Goal: Task Accomplishment & Management: Use online tool/utility

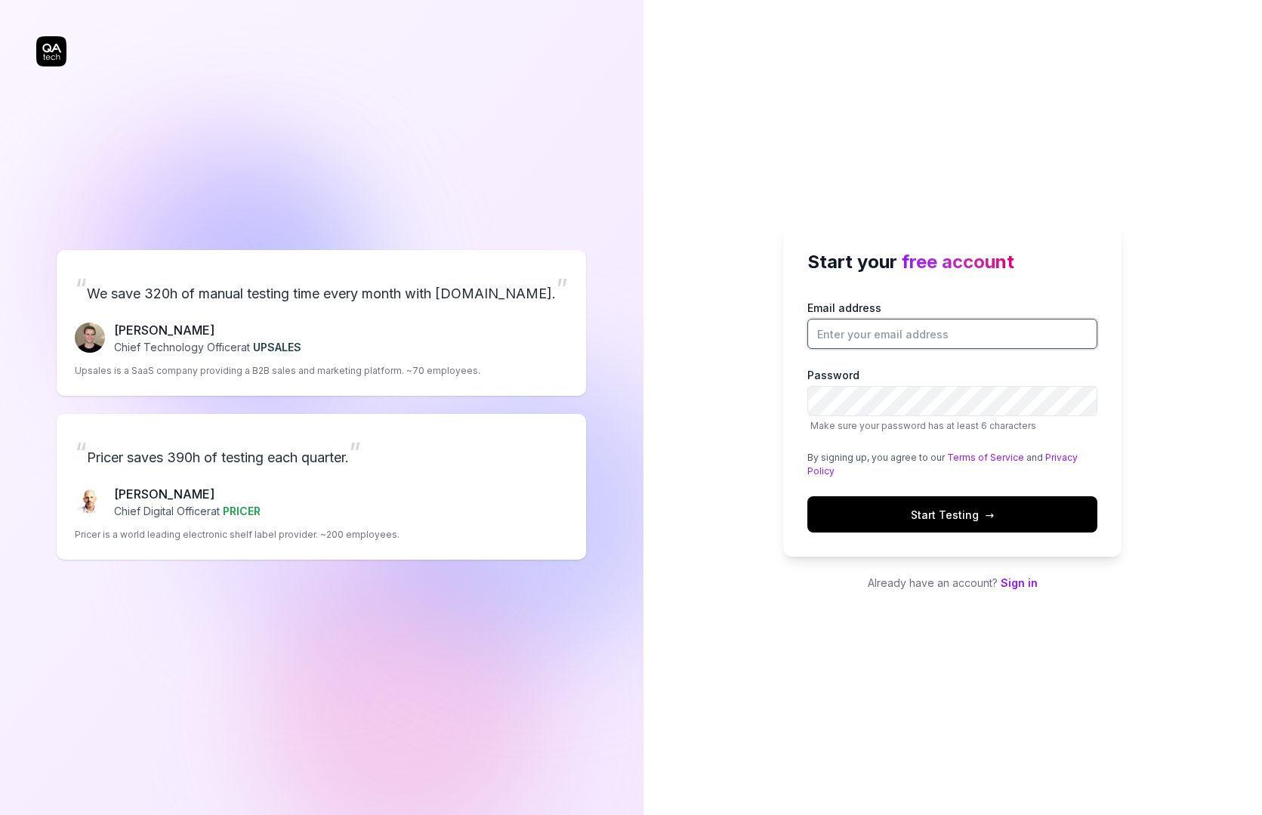
click at [897, 320] on input "Email address" at bounding box center [952, 334] width 290 height 30
type input "[EMAIL_ADDRESS][DOMAIN_NAME]"
click at [807, 496] on button "Start Testing →" at bounding box center [952, 514] width 290 height 36
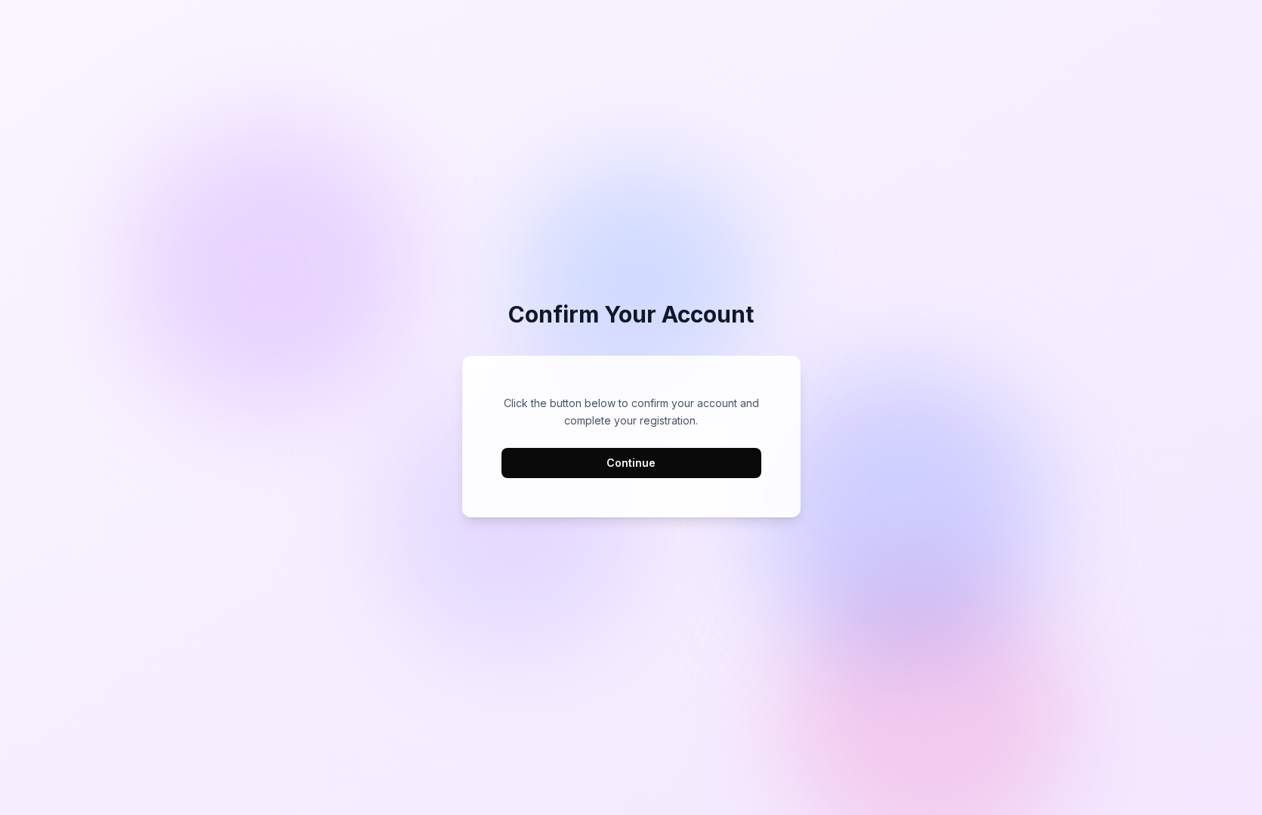
click at [667, 464] on button "Continue" at bounding box center [631, 463] width 260 height 30
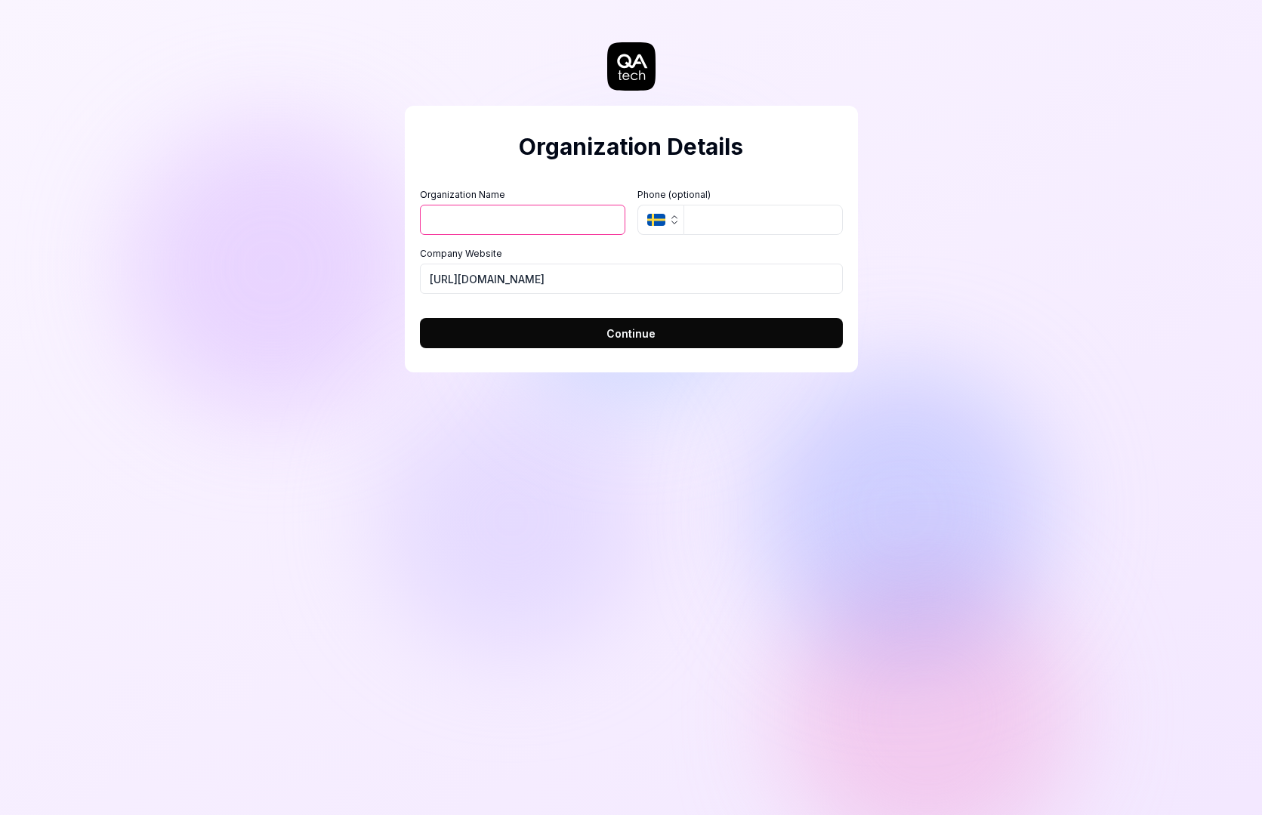
click at [633, 324] on button "Continue" at bounding box center [631, 333] width 423 height 30
click at [489, 215] on input "Organization Name" at bounding box center [522, 220] width 205 height 30
type input "Dox"
click at [723, 340] on button "Continue" at bounding box center [631, 333] width 423 height 30
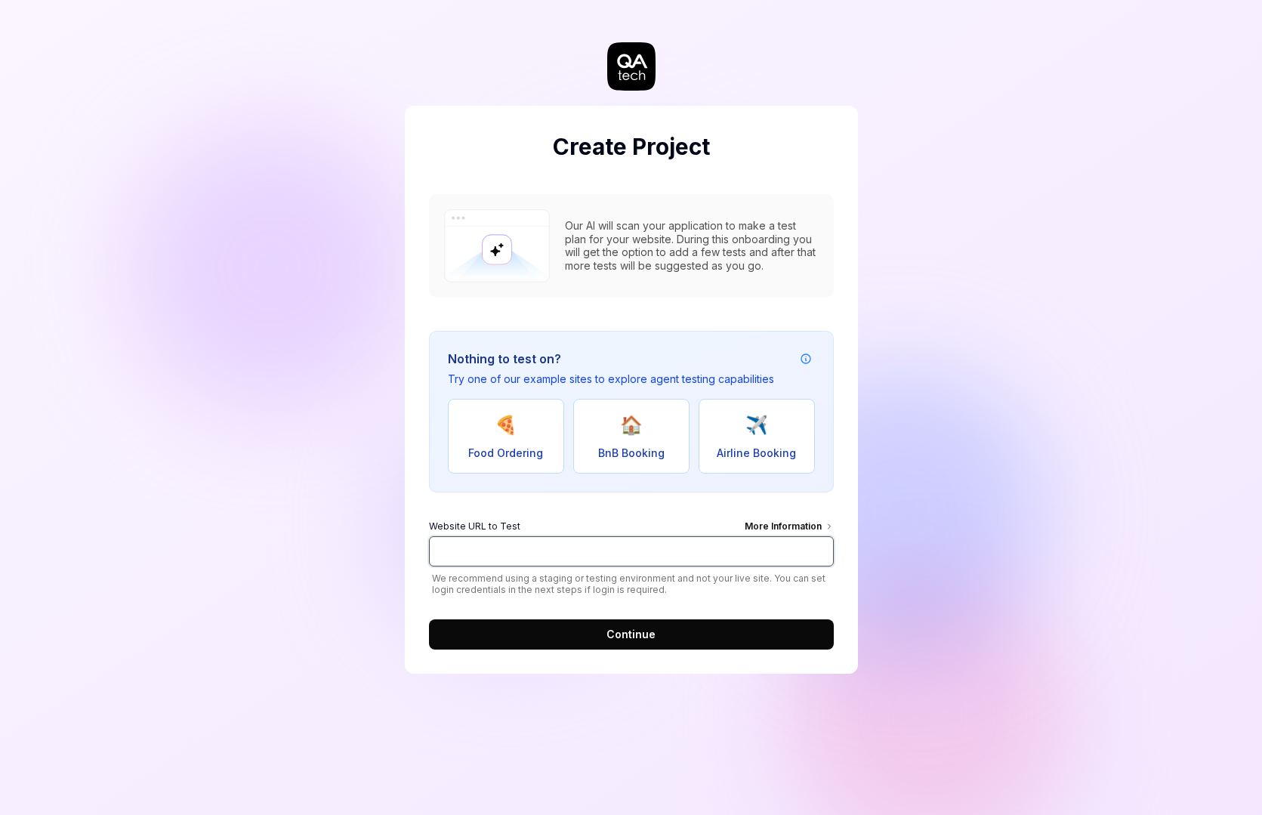
click at [559, 548] on input "Website URL to Test More Information" at bounding box center [631, 551] width 405 height 30
click at [389, 500] on div "Create Project Our AI will scan your application to make a test plan for your w…" at bounding box center [631, 407] width 1262 height 815
click at [762, 525] on div "More Information" at bounding box center [789, 528] width 89 height 17
click at [762, 536] on input "Website URL to Test More Information" at bounding box center [631, 551] width 405 height 30
click at [633, 435] on span "🏠" at bounding box center [631, 425] width 23 height 27
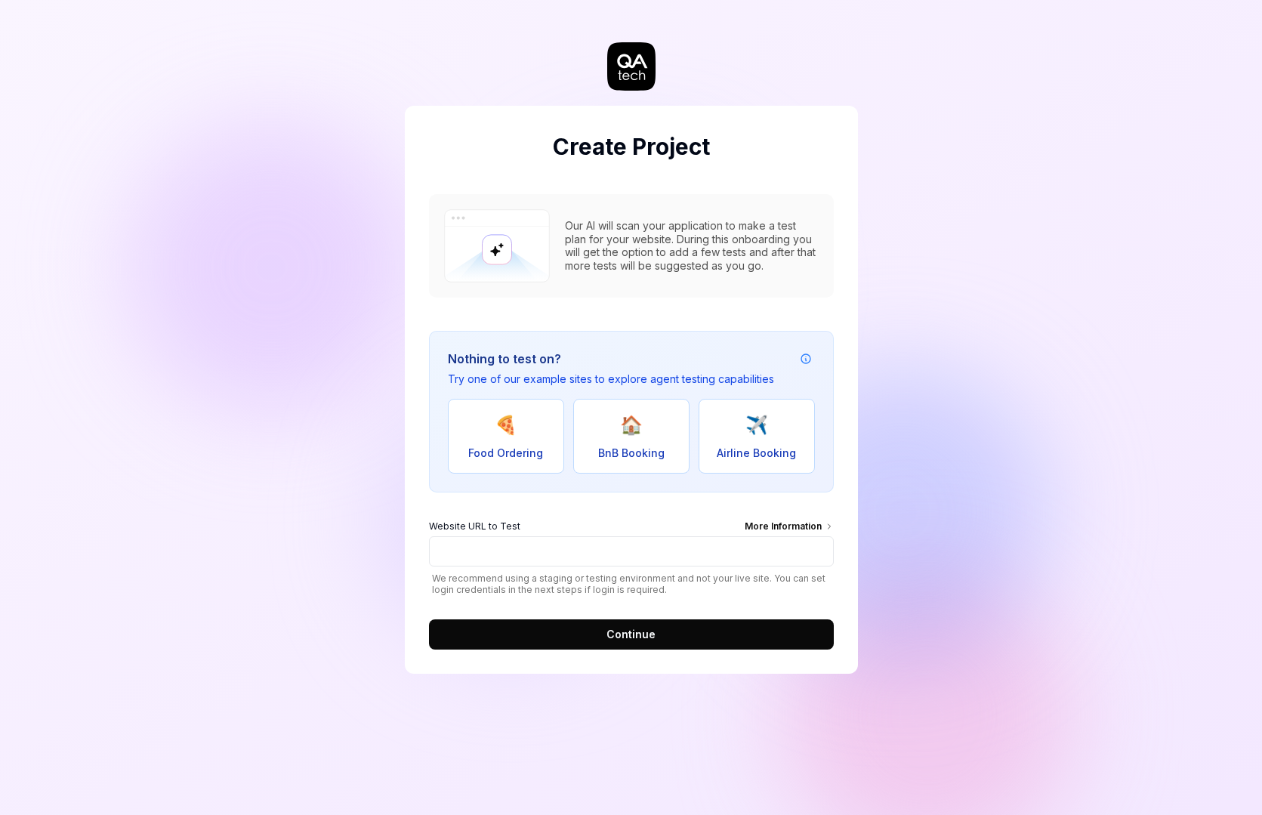
type input "https://real-staynb.vercel.app/"
click at [658, 632] on button "Continue" at bounding box center [631, 634] width 405 height 30
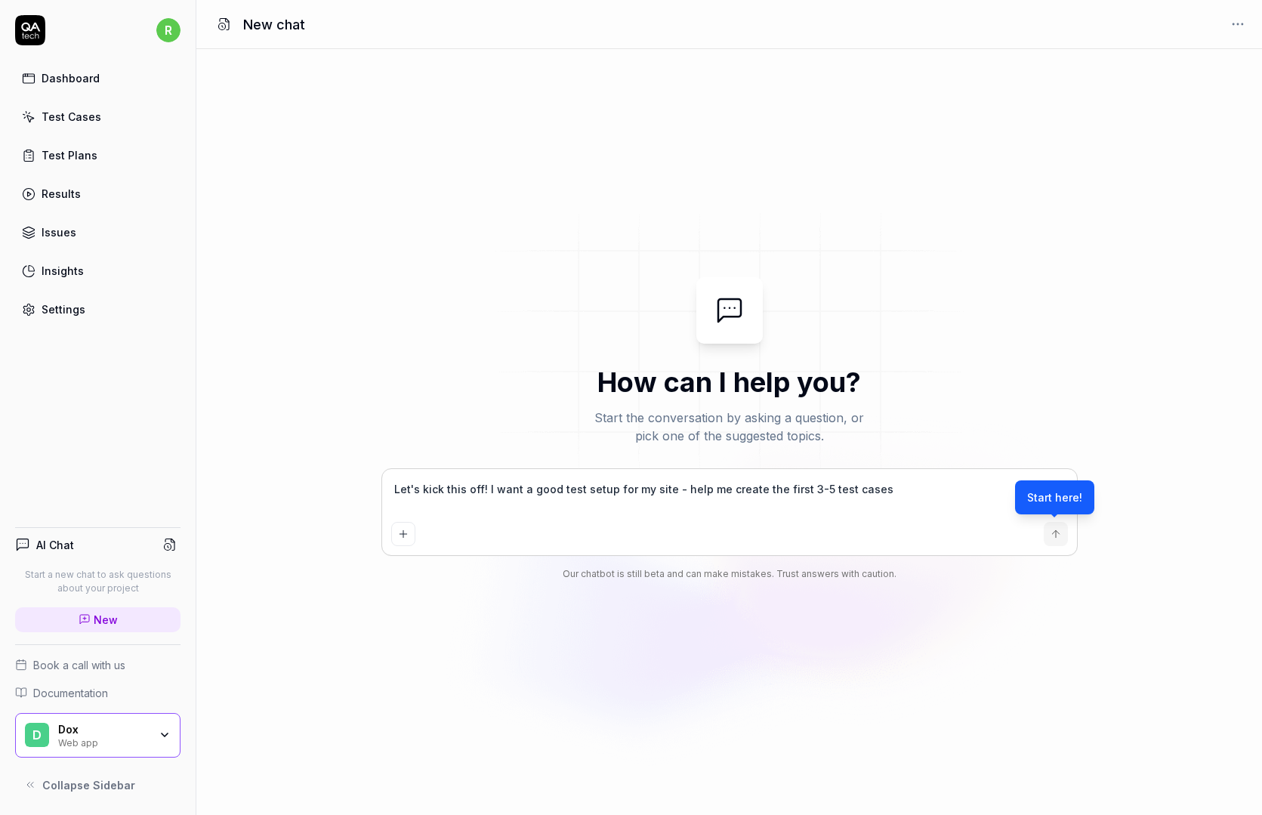
click at [1060, 499] on div "Start here!" at bounding box center [1054, 497] width 79 height 34
type textarea "*"
click at [1051, 532] on icon "submit" at bounding box center [1056, 534] width 12 height 12
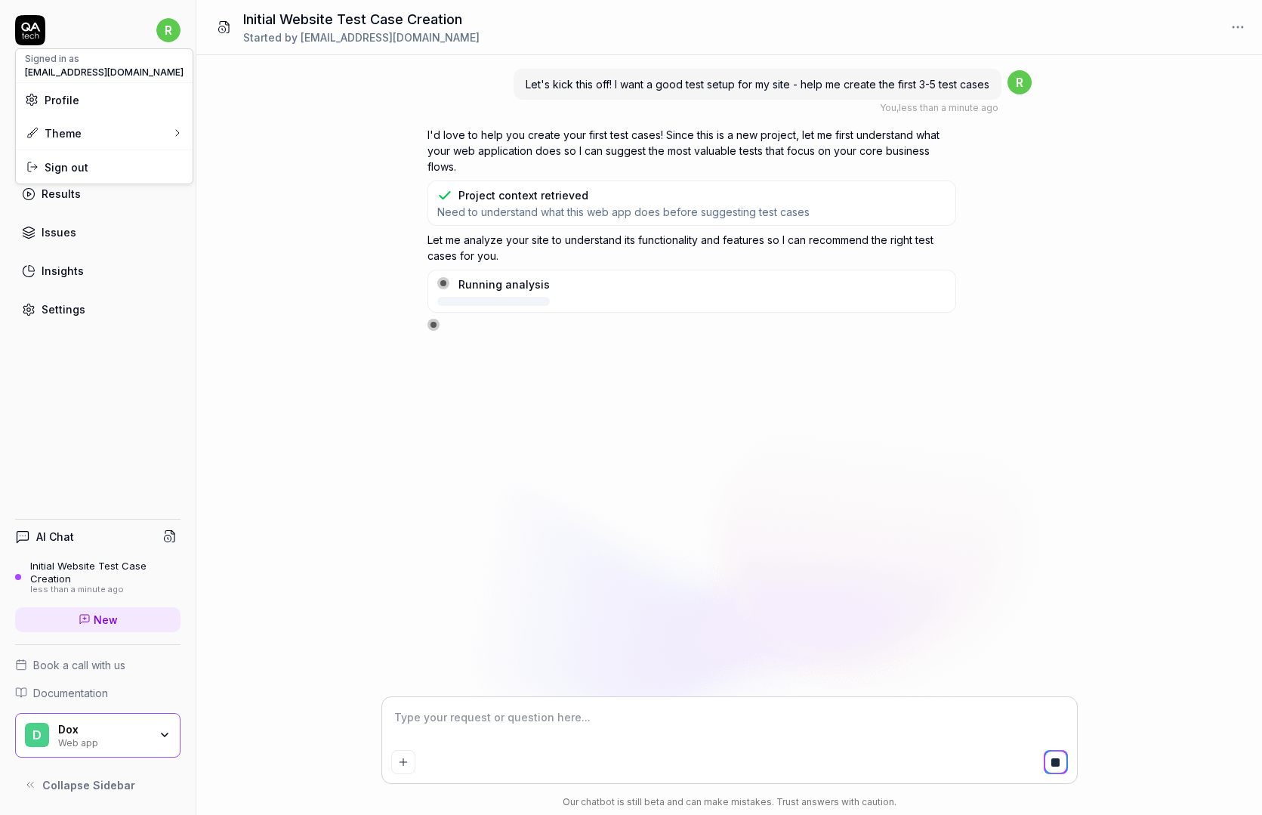
click at [170, 33] on html "r Dashboard Test Cases Test Plans Results Issues Insights Settings AI Chat Init…" at bounding box center [631, 407] width 1262 height 815
click at [164, 23] on html "r Dashboard Test Cases Test Plans Results Issues Insights Settings AI Chat Init…" at bounding box center [631, 407] width 1262 height 815
click at [171, 25] on html "r Dashboard Test Cases Test Plans Results Issues Insights Settings AI Chat Init…" at bounding box center [631, 407] width 1262 height 815
click at [167, 26] on html "r Dashboard Test Cases Test Plans Results Issues Insights Settings AI Chat Init…" at bounding box center [631, 407] width 1262 height 815
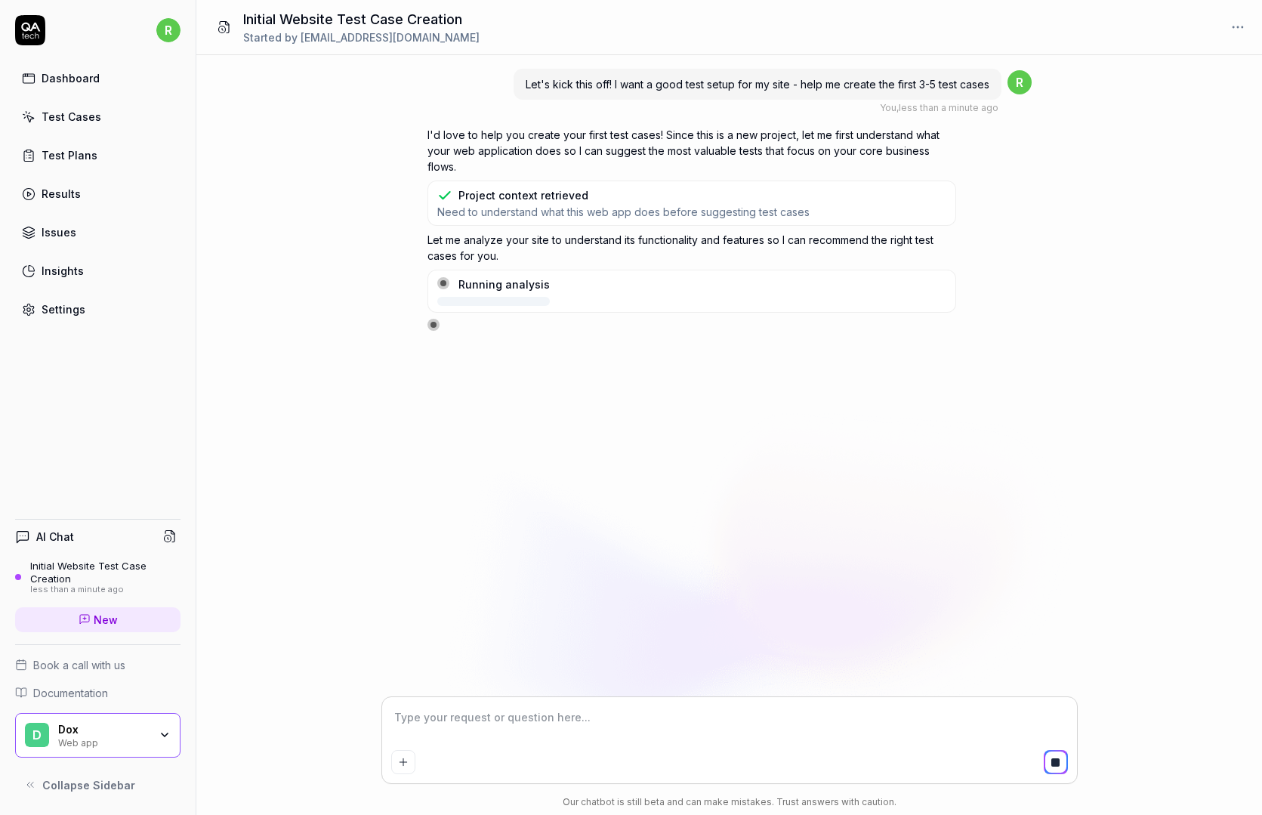
click at [168, 26] on html "r Dashboard Test Cases Test Plans Results Issues Insights Settings AI Chat Init…" at bounding box center [631, 407] width 1262 height 815
click at [174, 24] on html "r Dashboard Test Cases Test Plans Results Issues Insights Settings AI Chat Init…" at bounding box center [631, 407] width 1262 height 815
click at [122, 738] on div "Web app" at bounding box center [103, 742] width 91 height 12
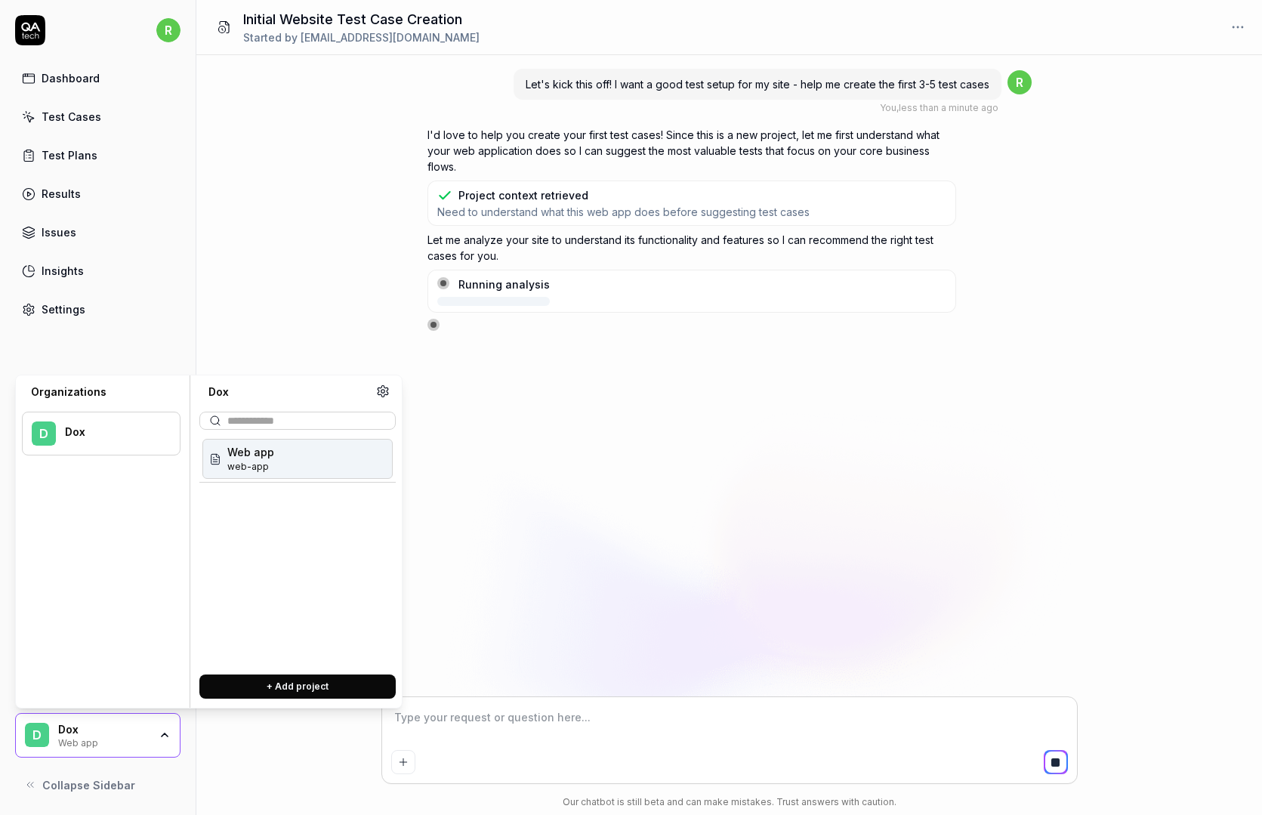
click at [294, 340] on div "Let's kick this off! I want a good test setup for my site - help me create the …" at bounding box center [729, 376] width 1066 height 642
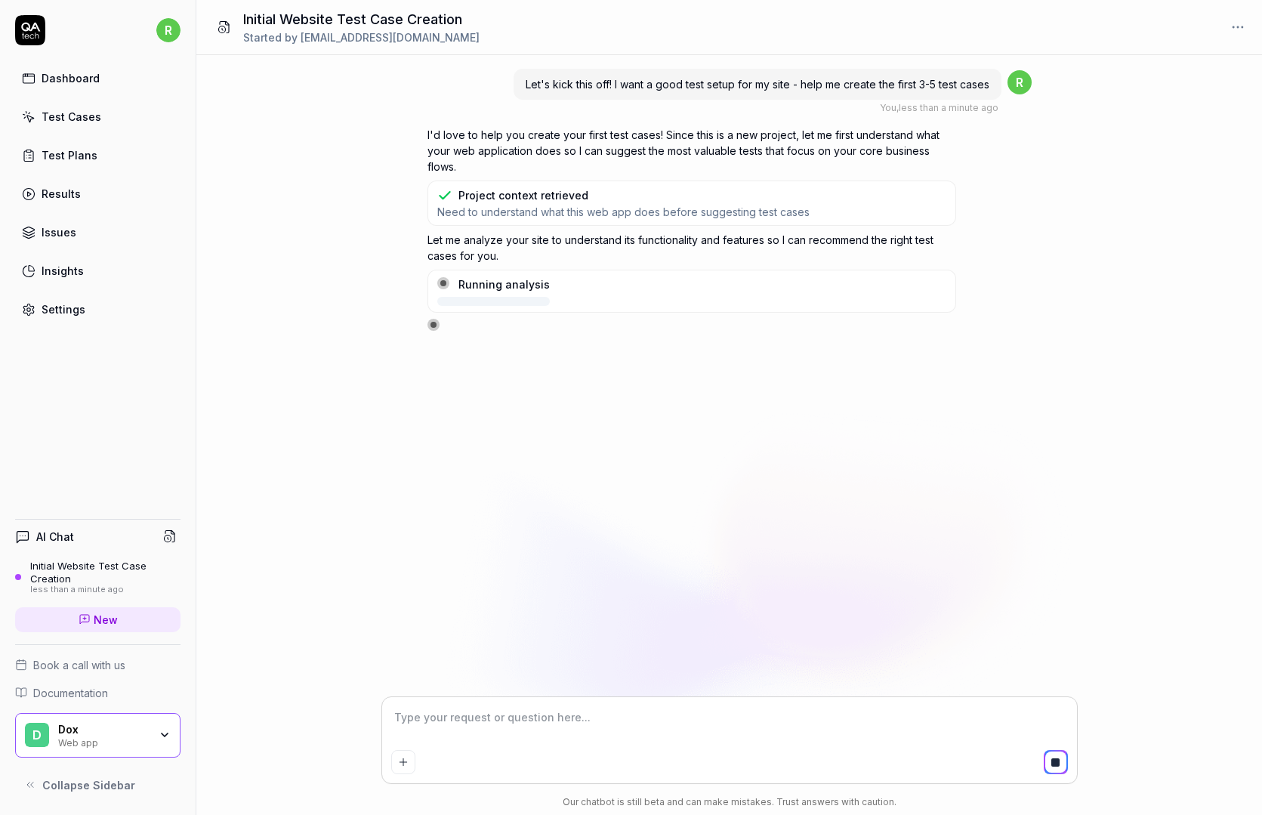
drag, startPoint x: 85, startPoint y: 736, endPoint x: 95, endPoint y: 736, distance: 9.8
click at [89, 736] on div "Web app" at bounding box center [103, 742] width 91 height 12
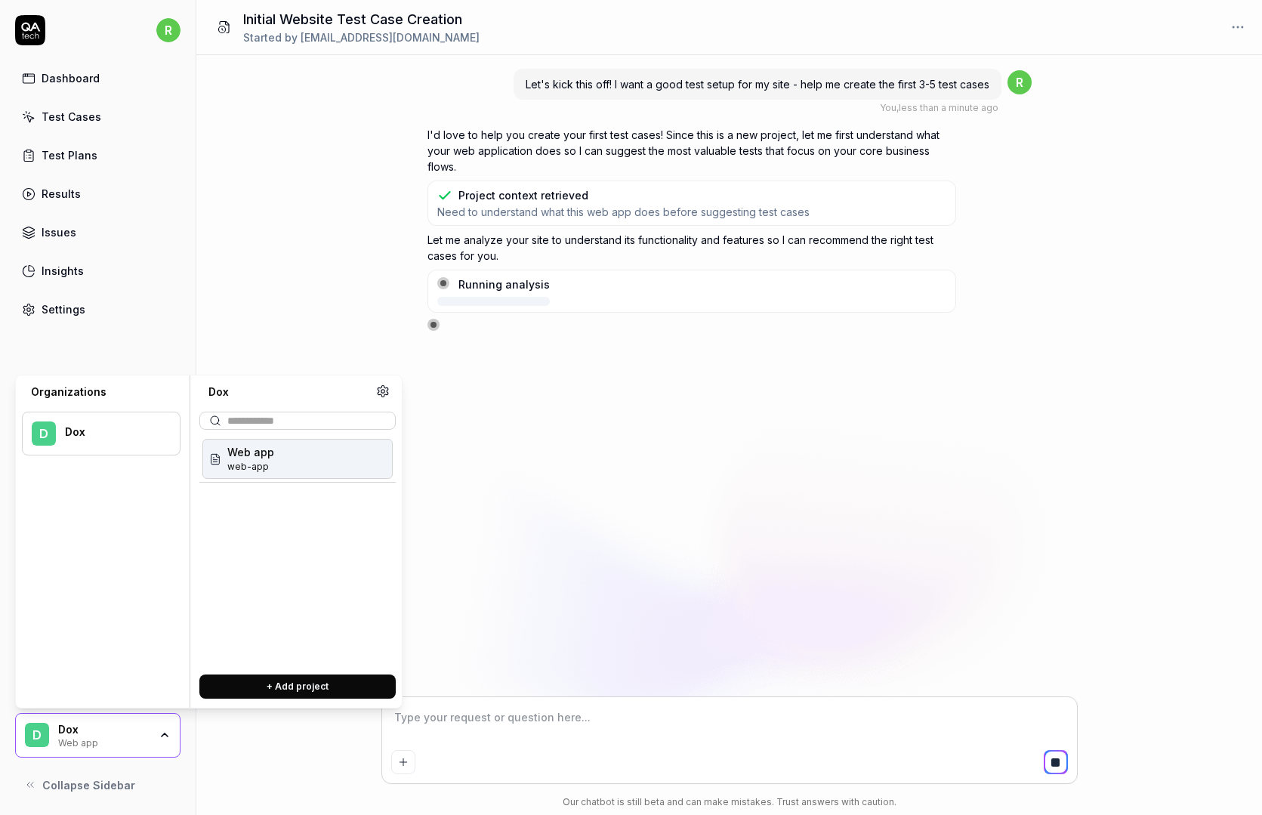
click at [291, 459] on div "Web app web-app" at bounding box center [297, 459] width 190 height 40
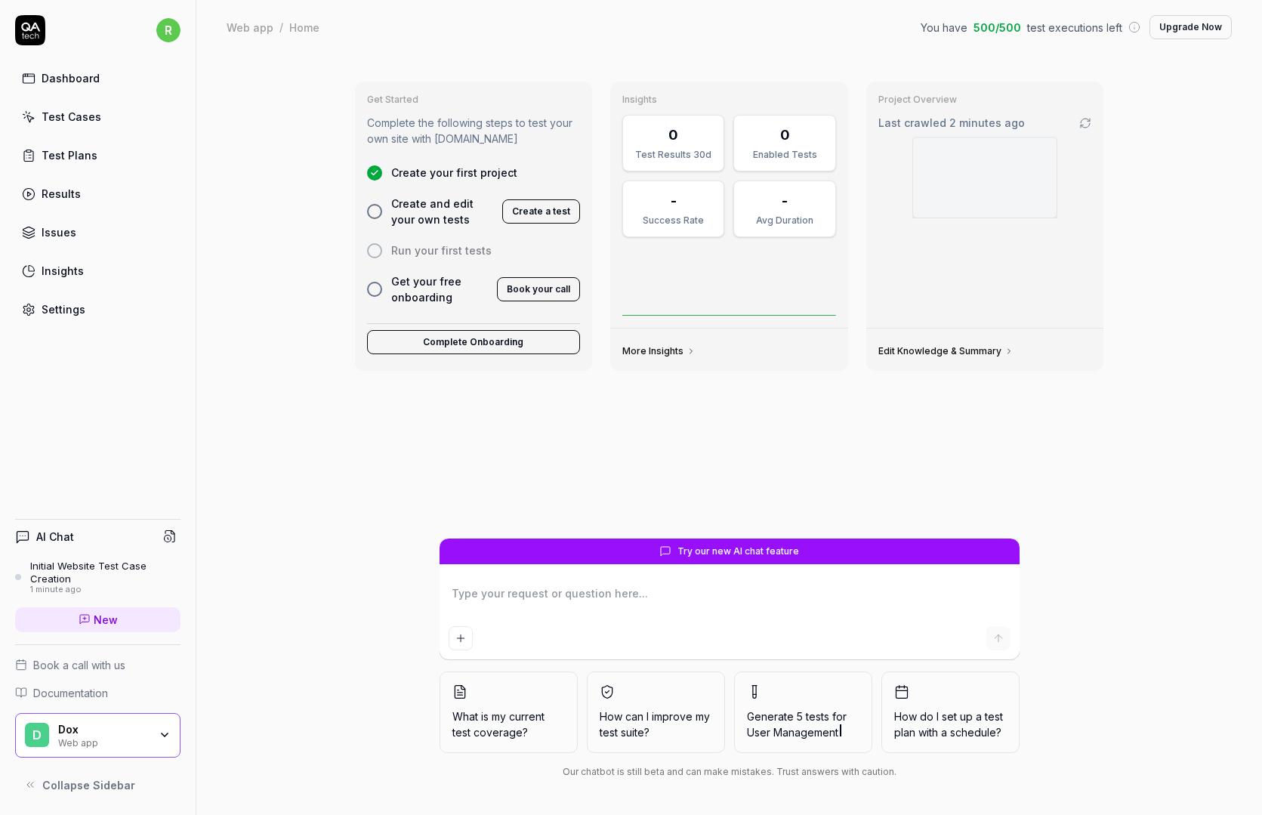
click at [93, 82] on div "Dashboard" at bounding box center [71, 78] width 58 height 16
click at [88, 159] on div "Test Plans" at bounding box center [70, 155] width 56 height 16
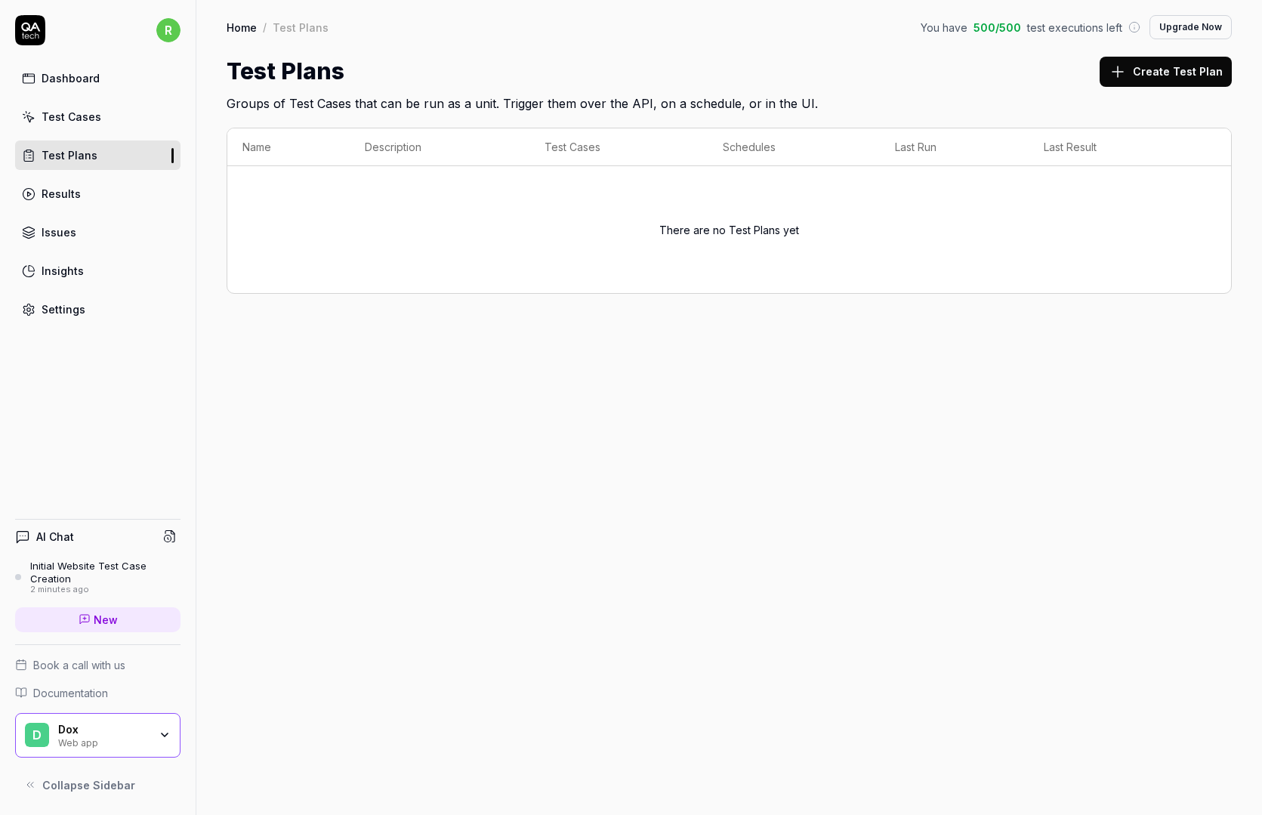
click at [91, 116] on div "Test Cases" at bounding box center [72, 117] width 60 height 16
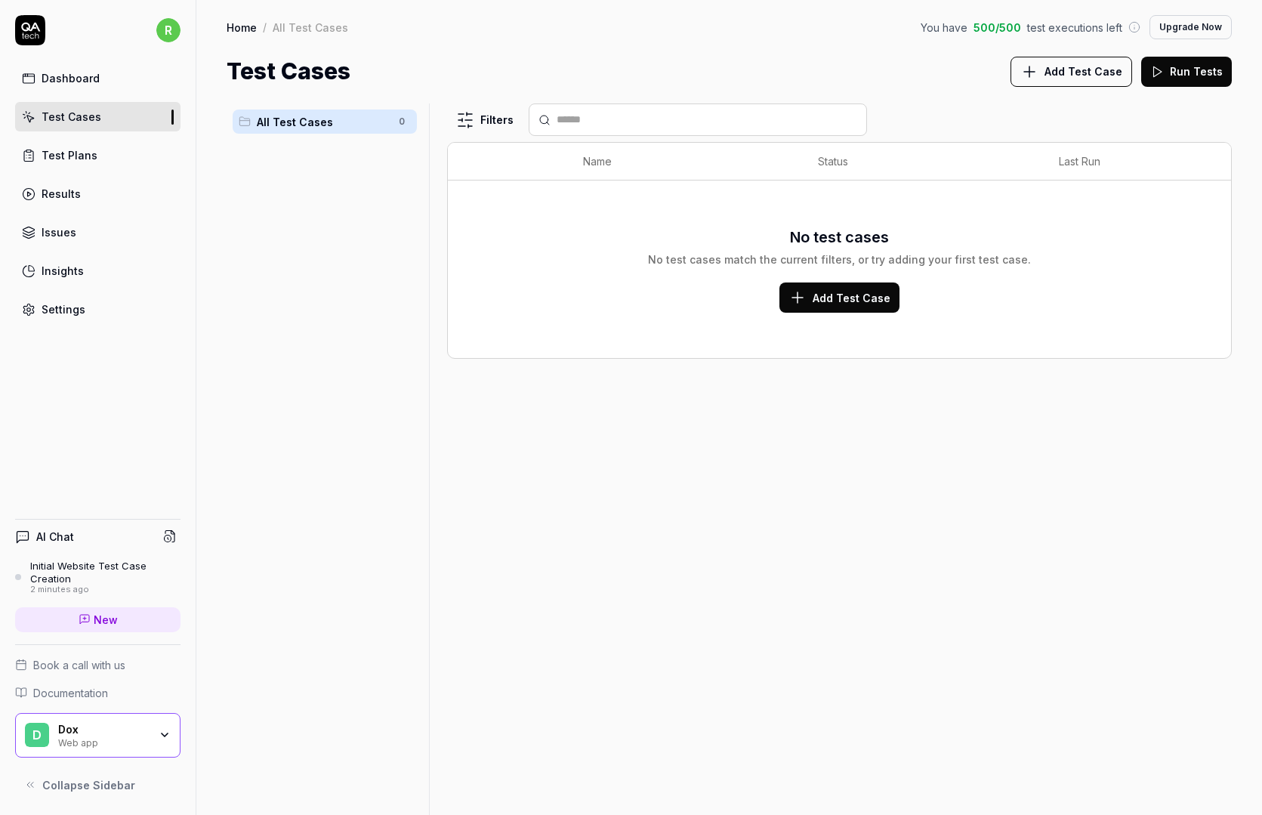
click at [92, 187] on link "Results" at bounding box center [97, 193] width 165 height 29
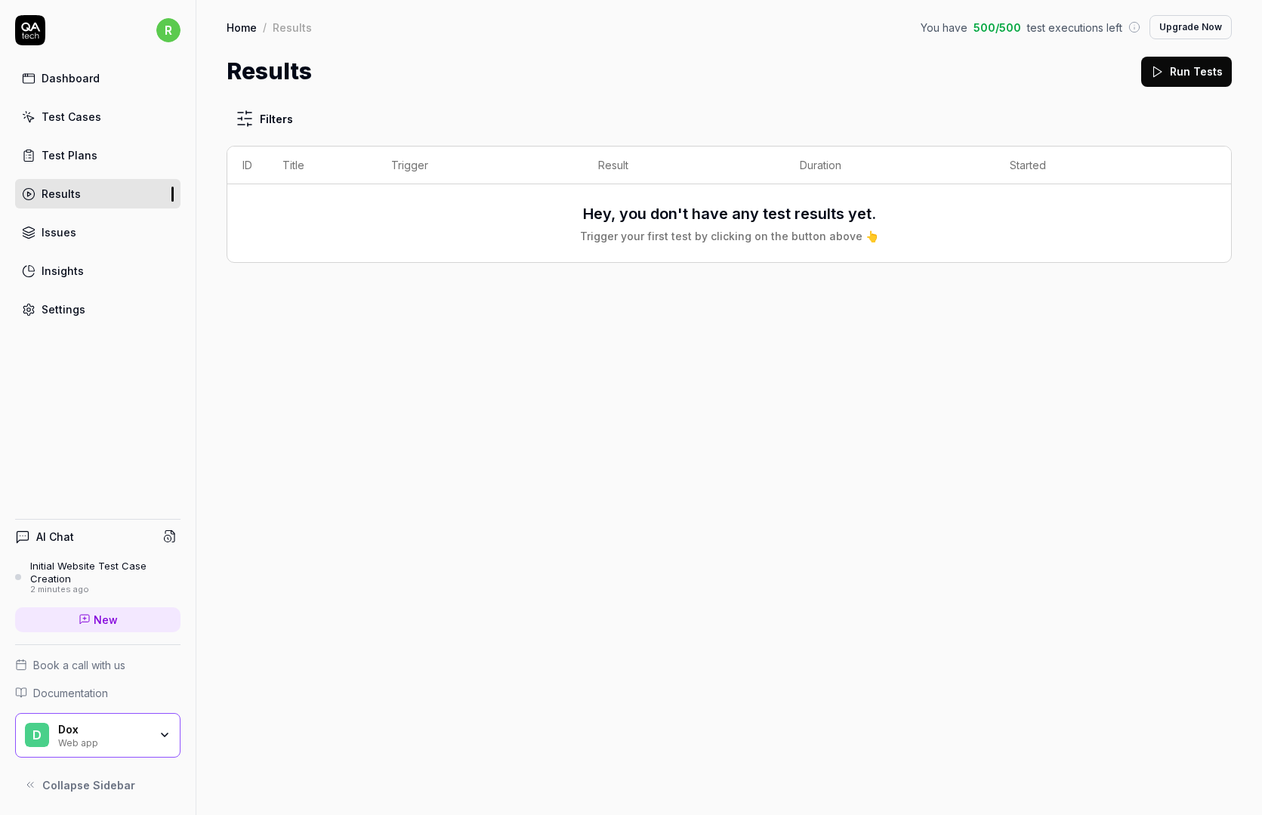
click at [91, 234] on link "Issues" at bounding box center [97, 232] width 165 height 29
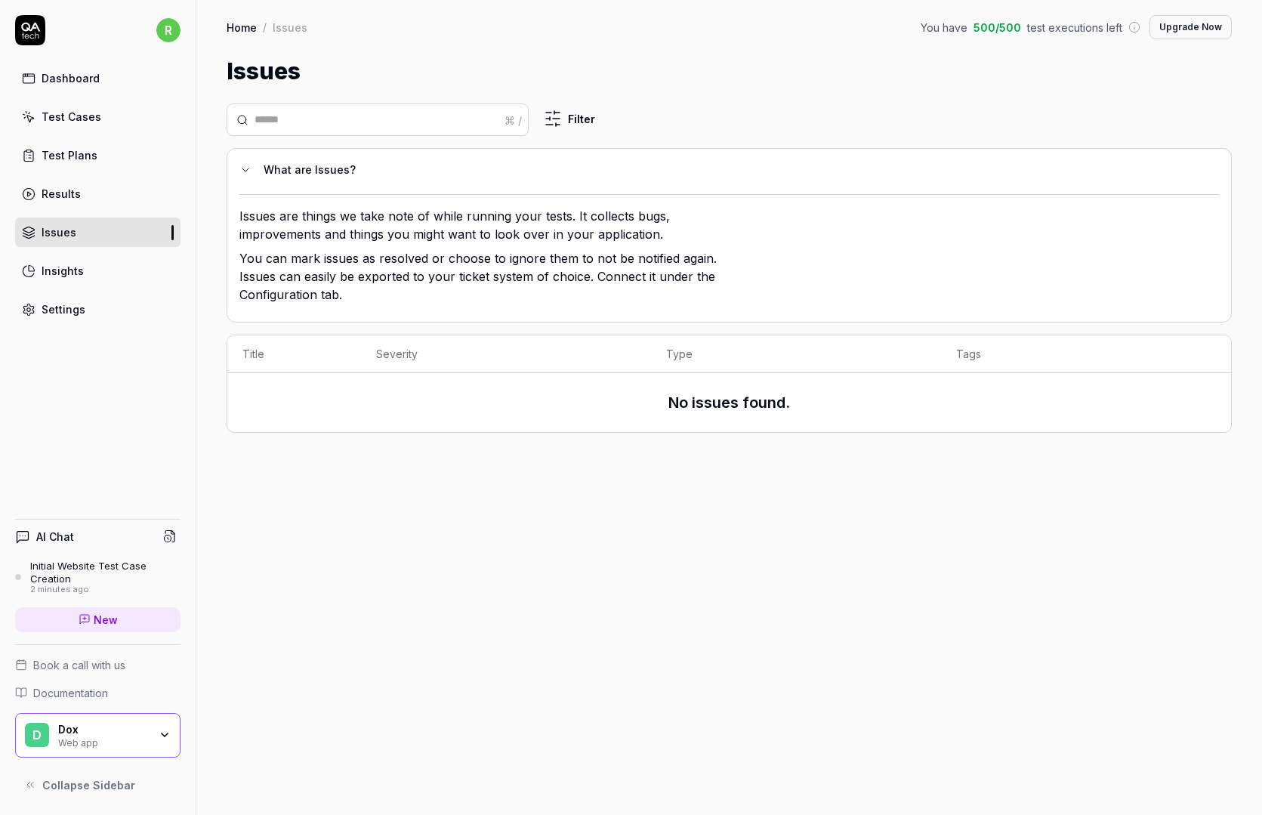
click at [79, 273] on div "Insights" at bounding box center [63, 271] width 42 height 16
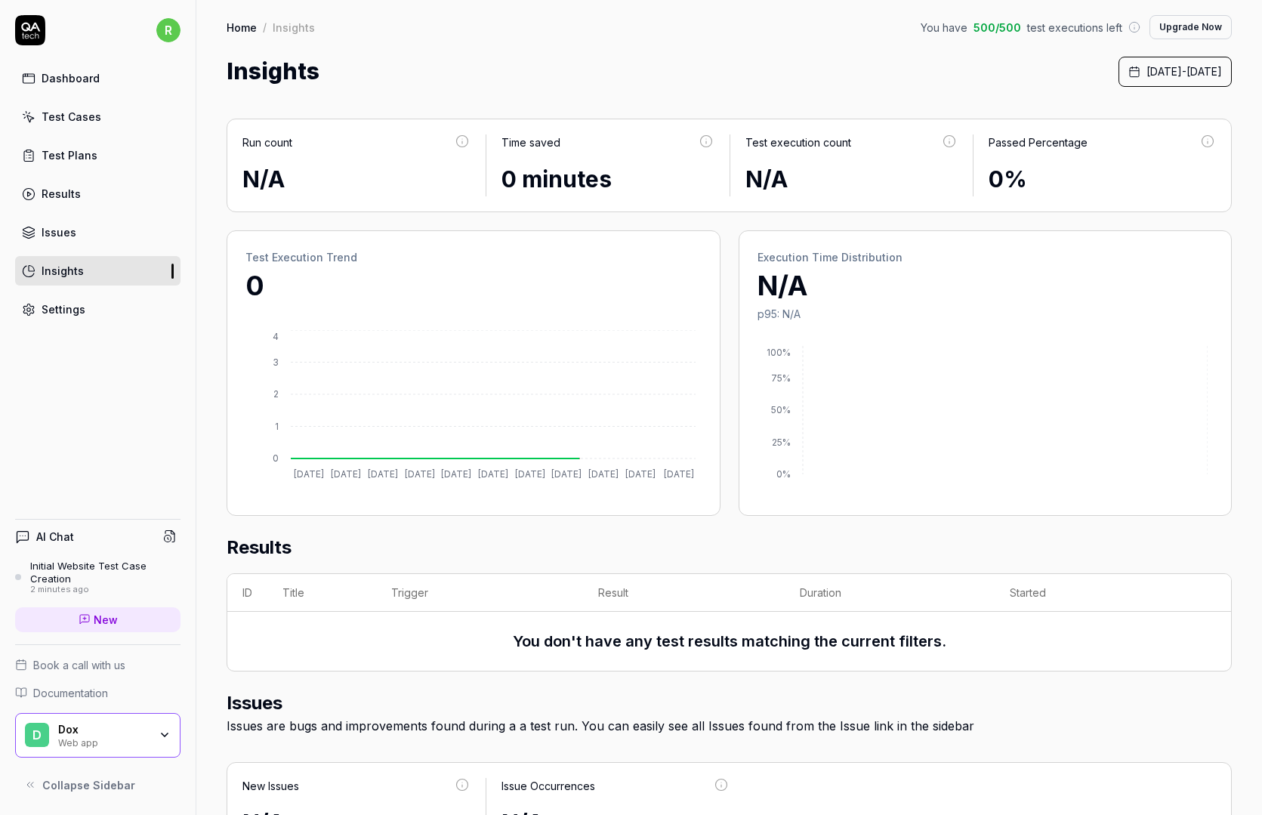
click at [89, 308] on link "Settings" at bounding box center [97, 309] width 165 height 29
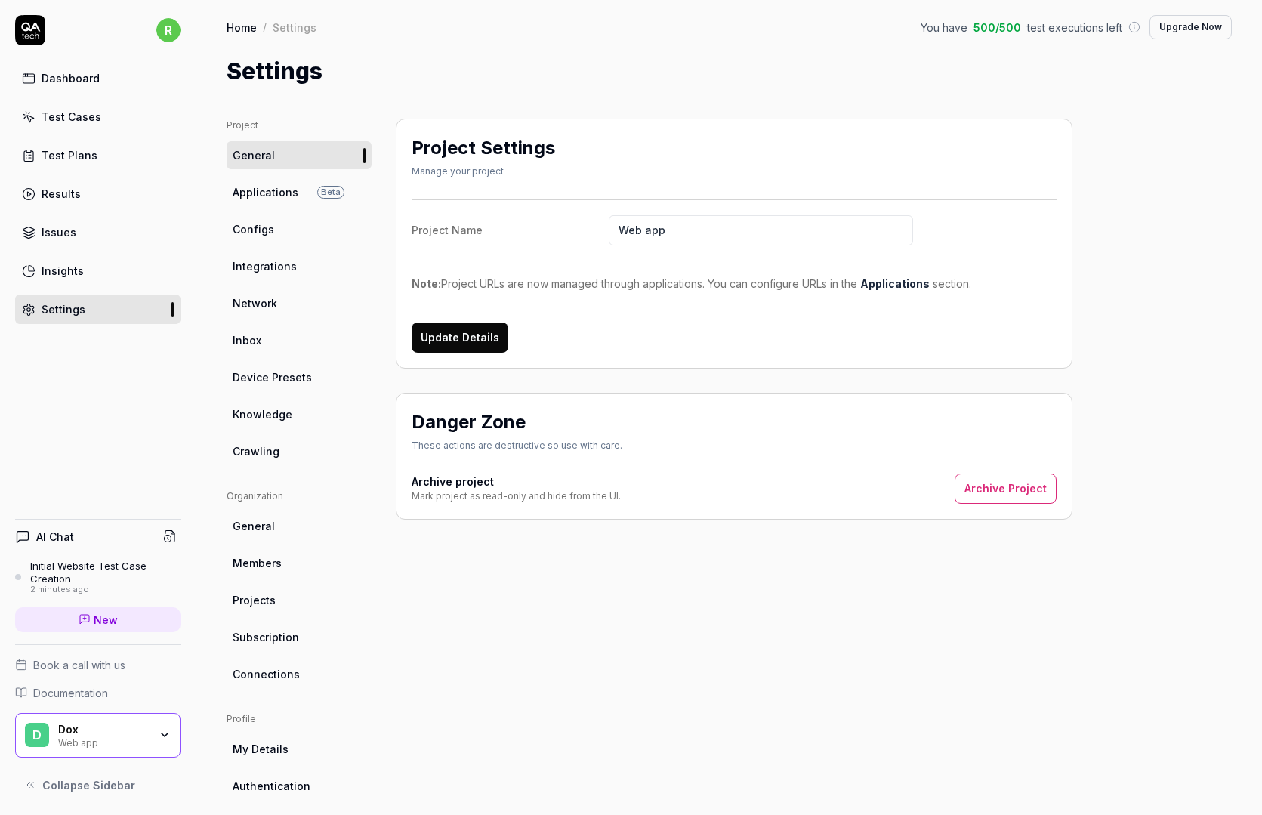
click at [110, 77] on link "Dashboard" at bounding box center [97, 77] width 165 height 29
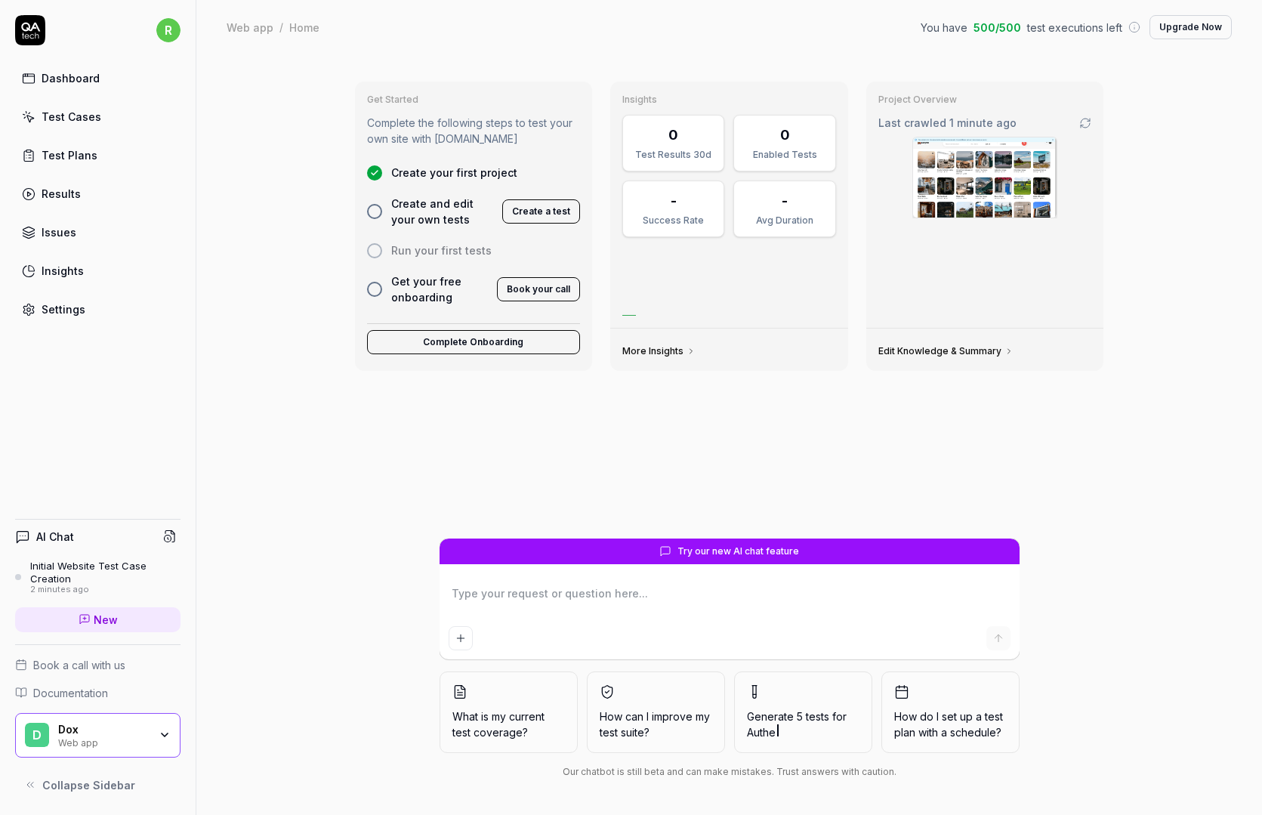
click at [35, 29] on icon at bounding box center [30, 30] width 30 height 30
click at [129, 725] on div "Dox" at bounding box center [103, 730] width 91 height 14
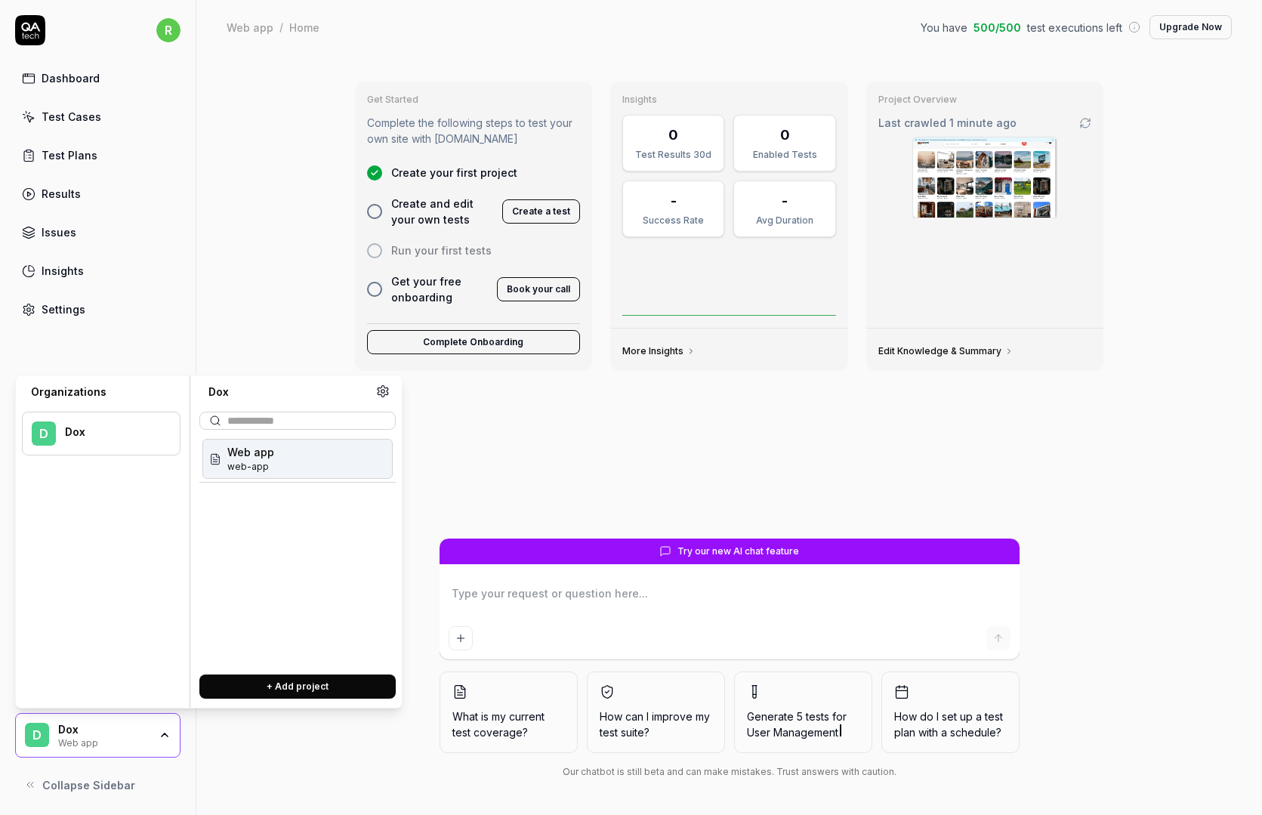
click at [296, 467] on div "Web app web-app" at bounding box center [297, 459] width 190 height 40
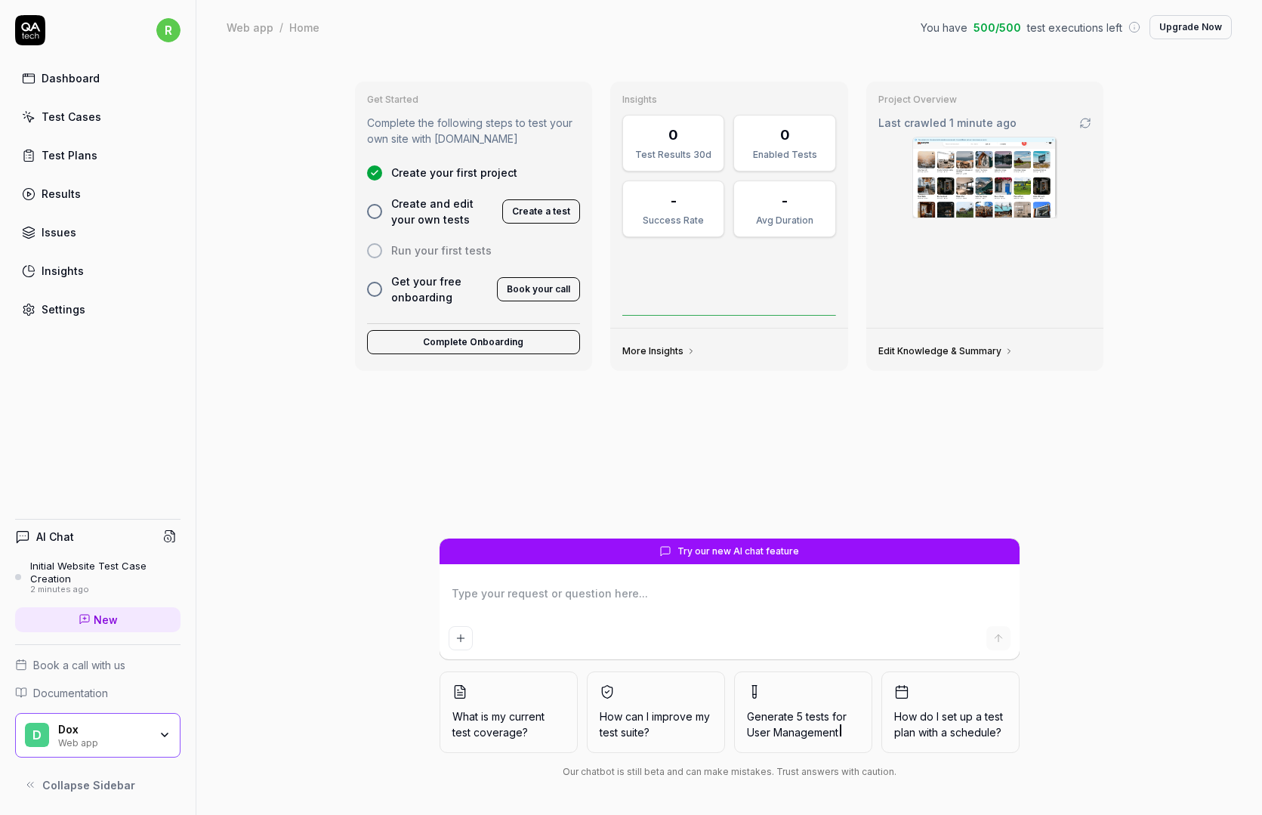
drag, startPoint x: 128, startPoint y: 730, endPoint x: 136, endPoint y: 726, distance: 8.8
click at [129, 730] on div "Dox" at bounding box center [103, 730] width 91 height 14
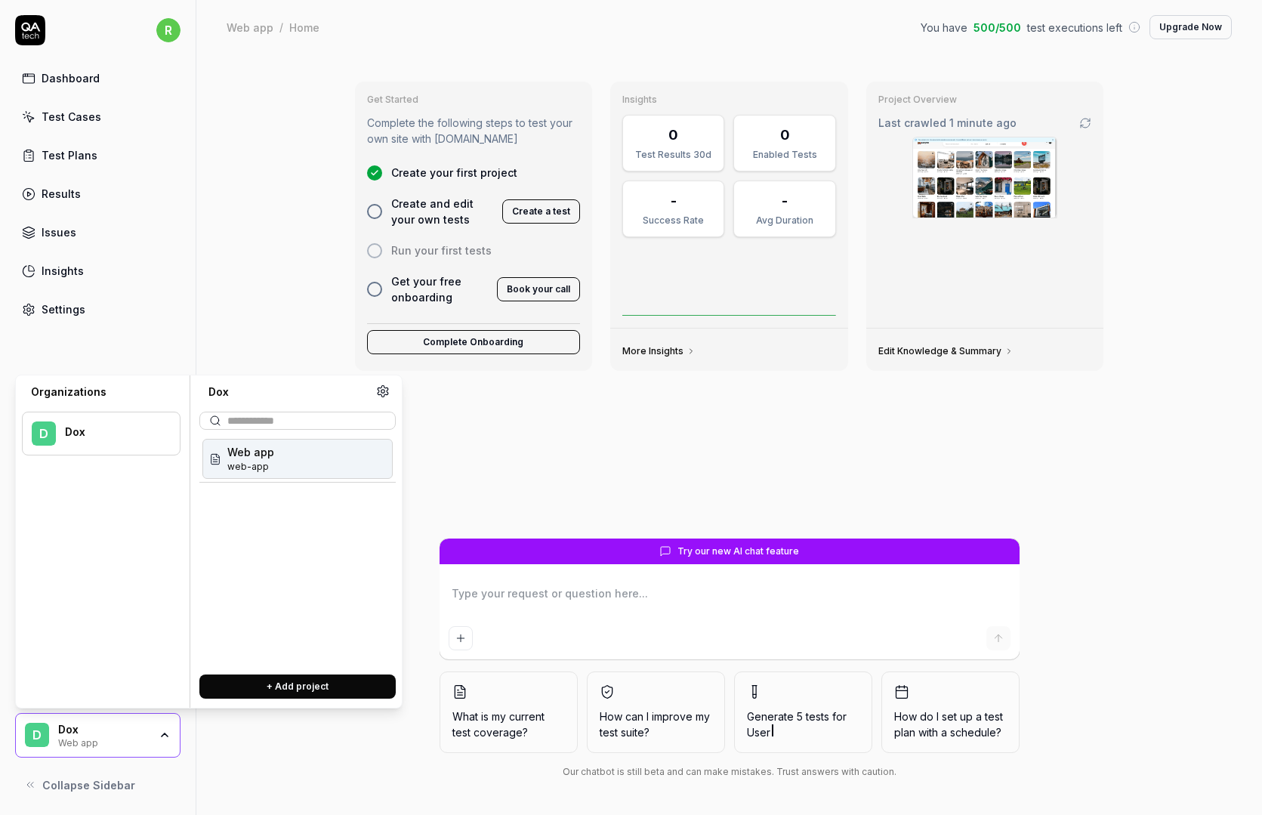
type textarea "*"
drag, startPoint x: 288, startPoint y: 464, endPoint x: 376, endPoint y: 387, distance: 116.7
click at [376, 387] on icon at bounding box center [383, 391] width 14 height 14
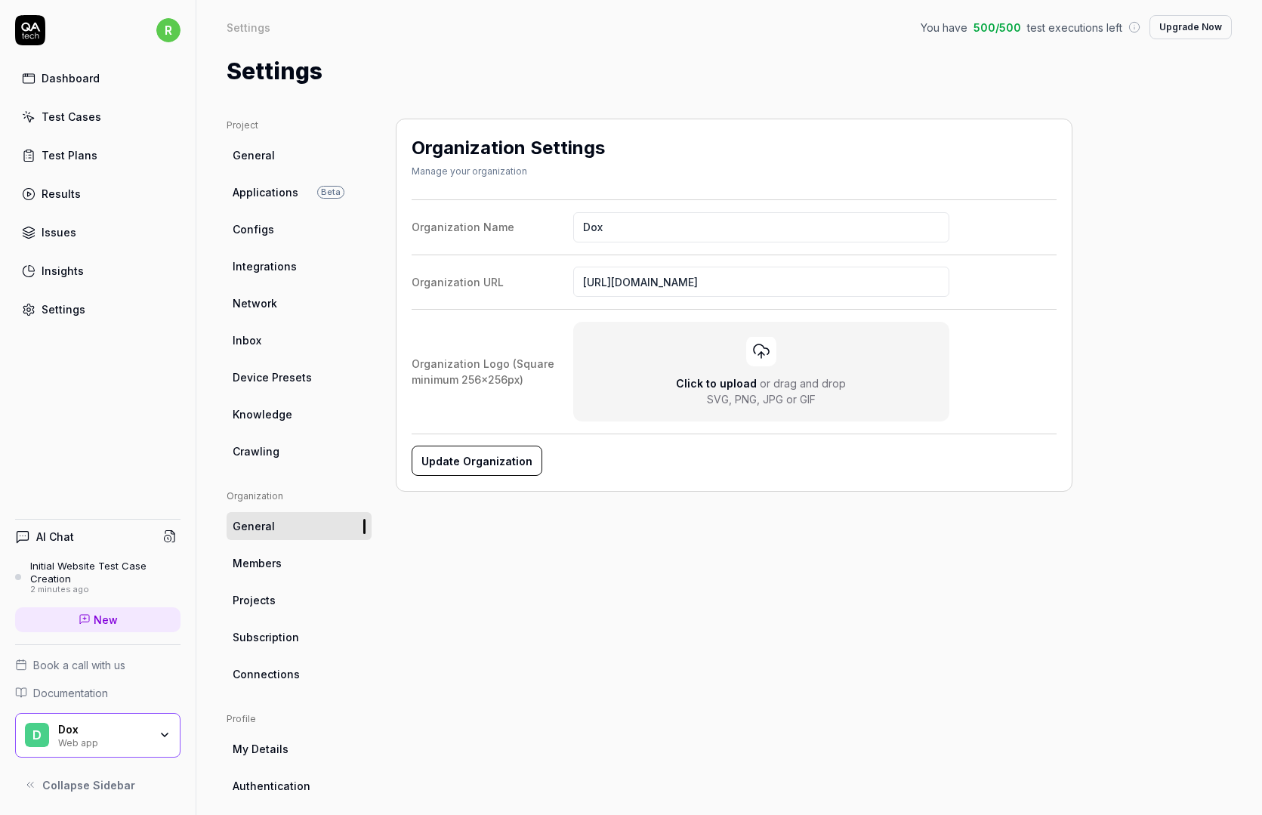
click at [296, 604] on link "Projects" at bounding box center [299, 600] width 145 height 28
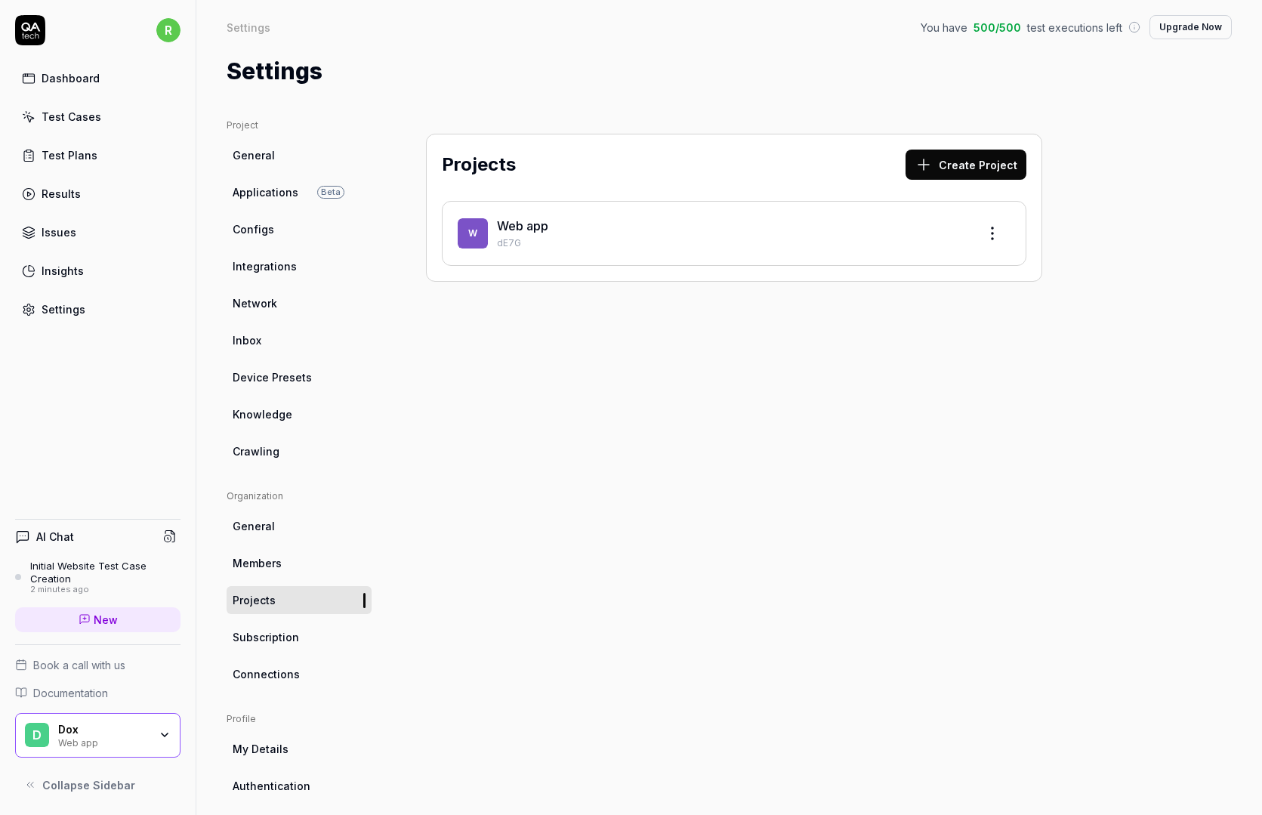
click at [986, 231] on html "r Dashboard Test Cases Test Plans Results Issues Insights Settings AI Chat Init…" at bounding box center [631, 407] width 1262 height 815
click at [901, 304] on div "Edit" at bounding box center [934, 302] width 143 height 33
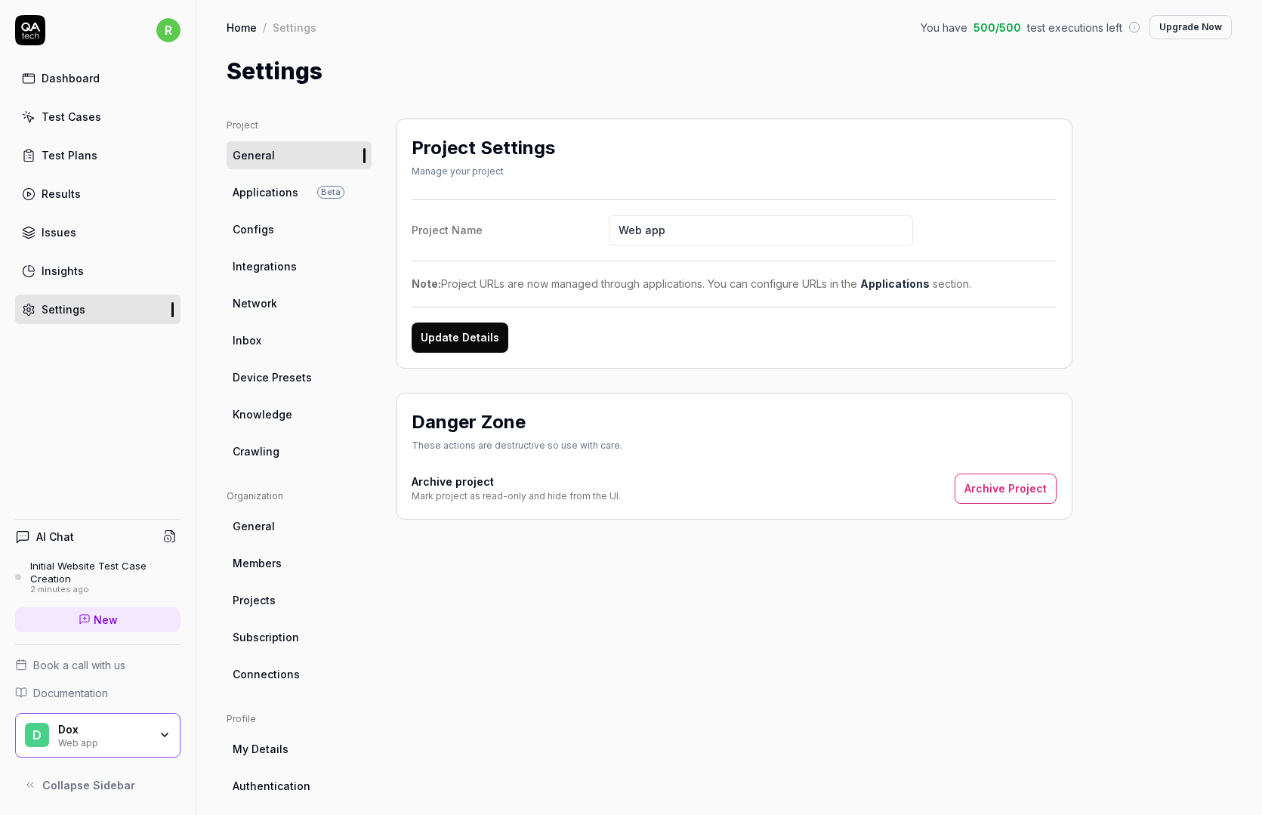
drag, startPoint x: 477, startPoint y: 331, endPoint x: 491, endPoint y: 332, distance: 13.6
click at [478, 331] on button "Update Details" at bounding box center [460, 337] width 97 height 30
click at [270, 184] on span "Applications" at bounding box center [266, 192] width 66 height 16
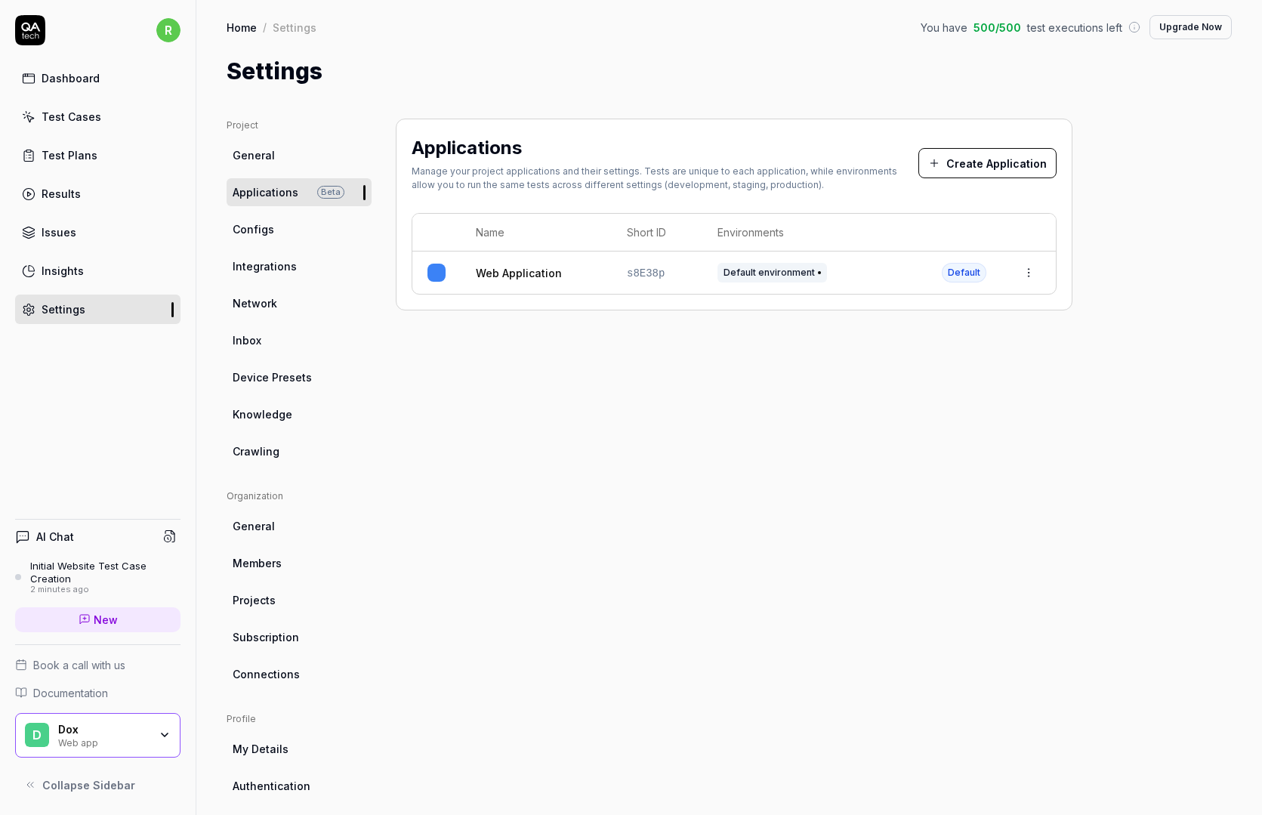
click at [531, 276] on link "Web Application" at bounding box center [519, 273] width 86 height 16
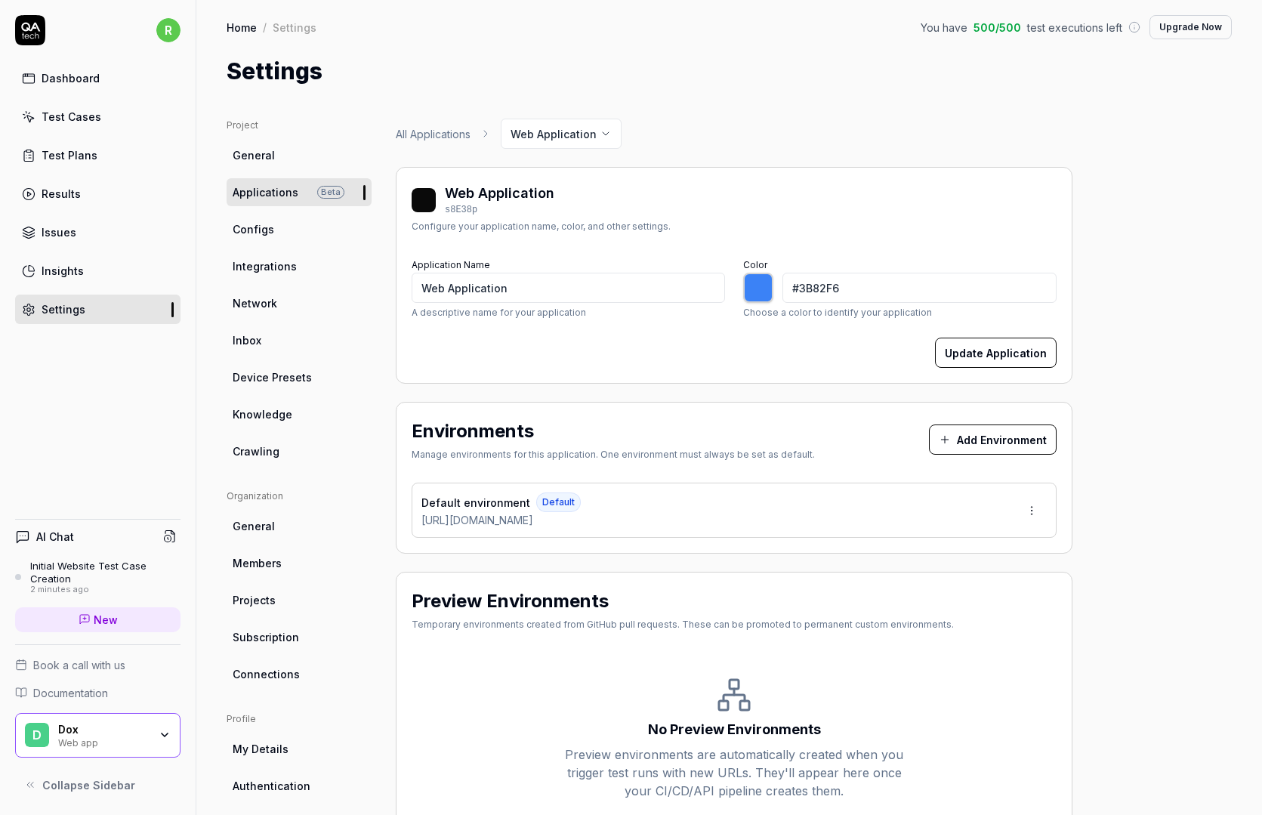
drag, startPoint x: 584, startPoint y: 528, endPoint x: 414, endPoint y: 519, distance: 170.2
click at [414, 519] on div "Default environment Default https://real-staynb.vercel.app/" at bounding box center [734, 510] width 645 height 55
click at [569, 519] on icon at bounding box center [564, 520] width 9 height 9
type input "*******"
drag, startPoint x: 757, startPoint y: 395, endPoint x: 647, endPoint y: 413, distance: 111.0
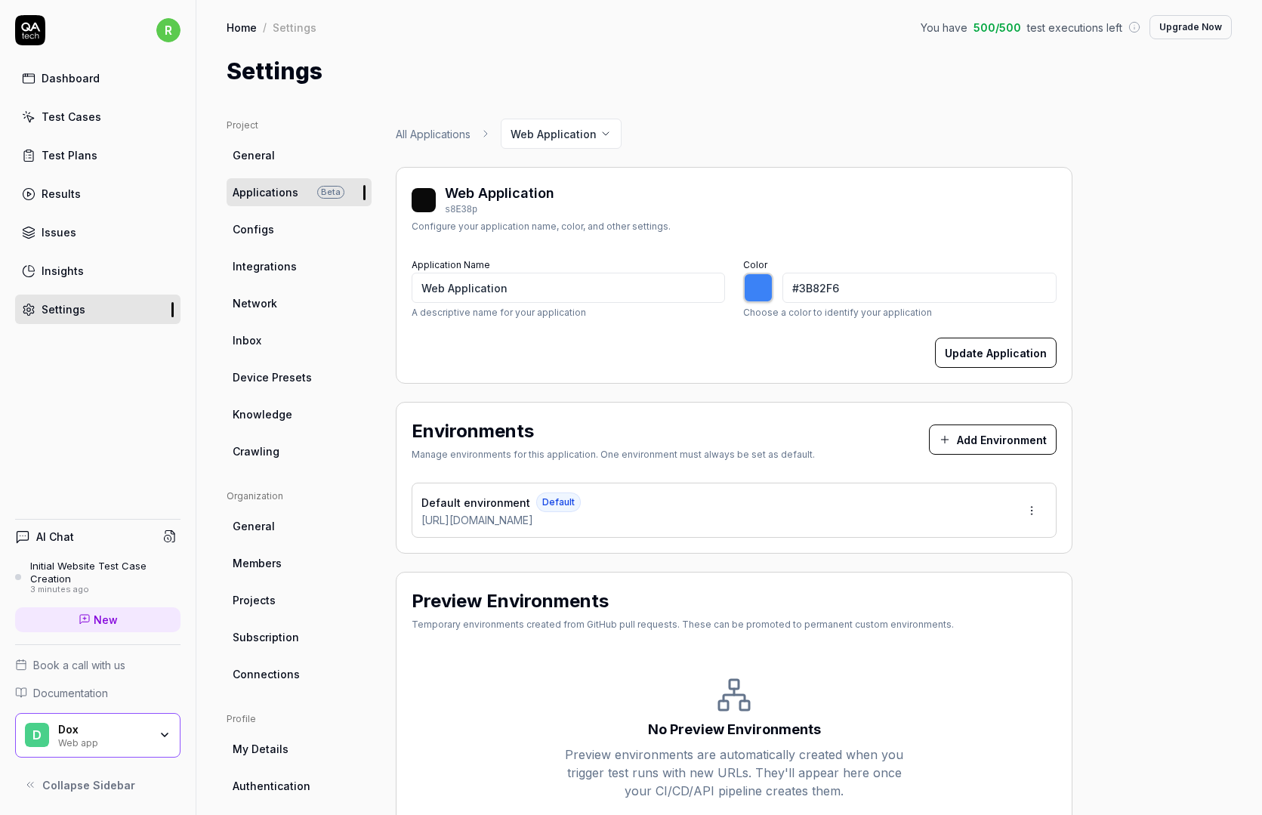
click at [756, 395] on div "All Applications Web Application Web Application s8E38p Configure your applicat…" at bounding box center [734, 479] width 677 height 721
click at [116, 612] on span "New" at bounding box center [106, 620] width 24 height 16
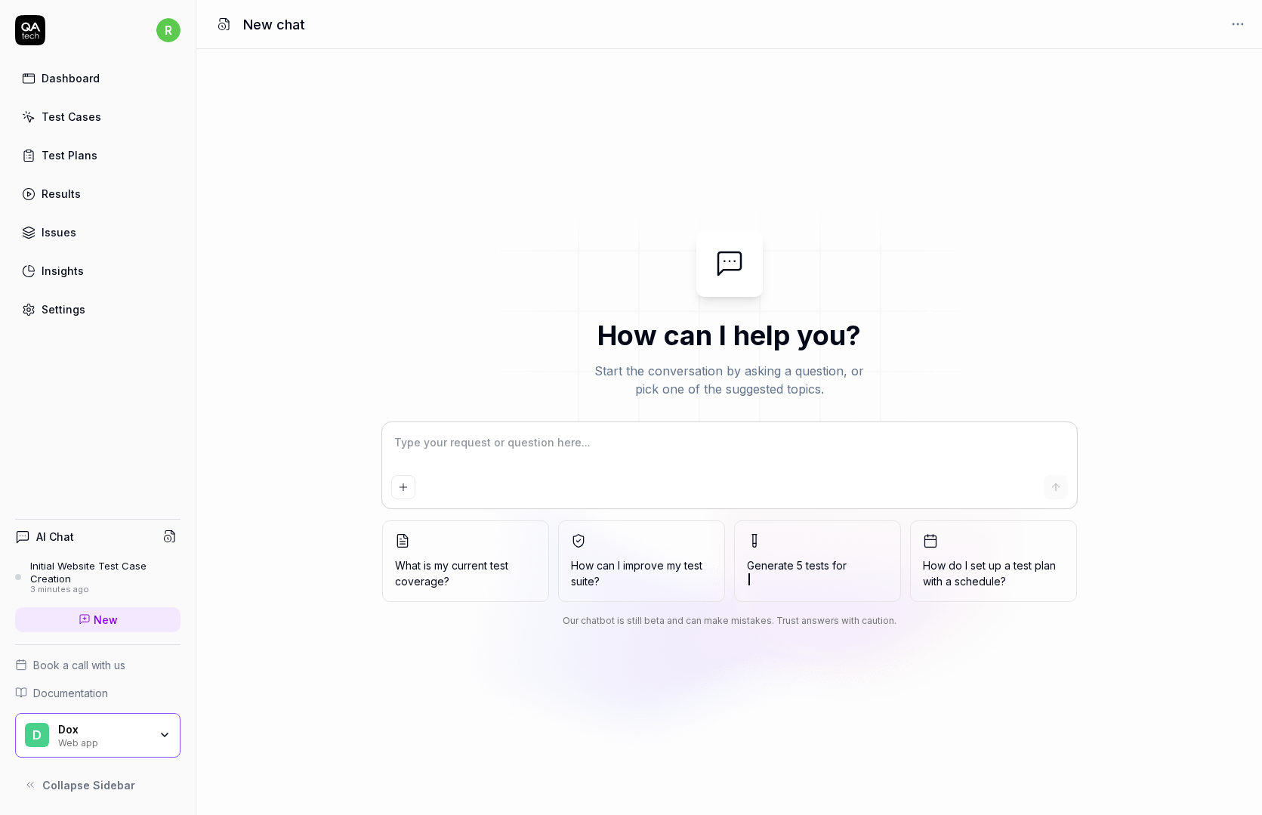
drag, startPoint x: 106, startPoint y: 732, endPoint x: 130, endPoint y: 714, distance: 29.2
click at [106, 733] on div "Dox" at bounding box center [103, 730] width 91 height 14
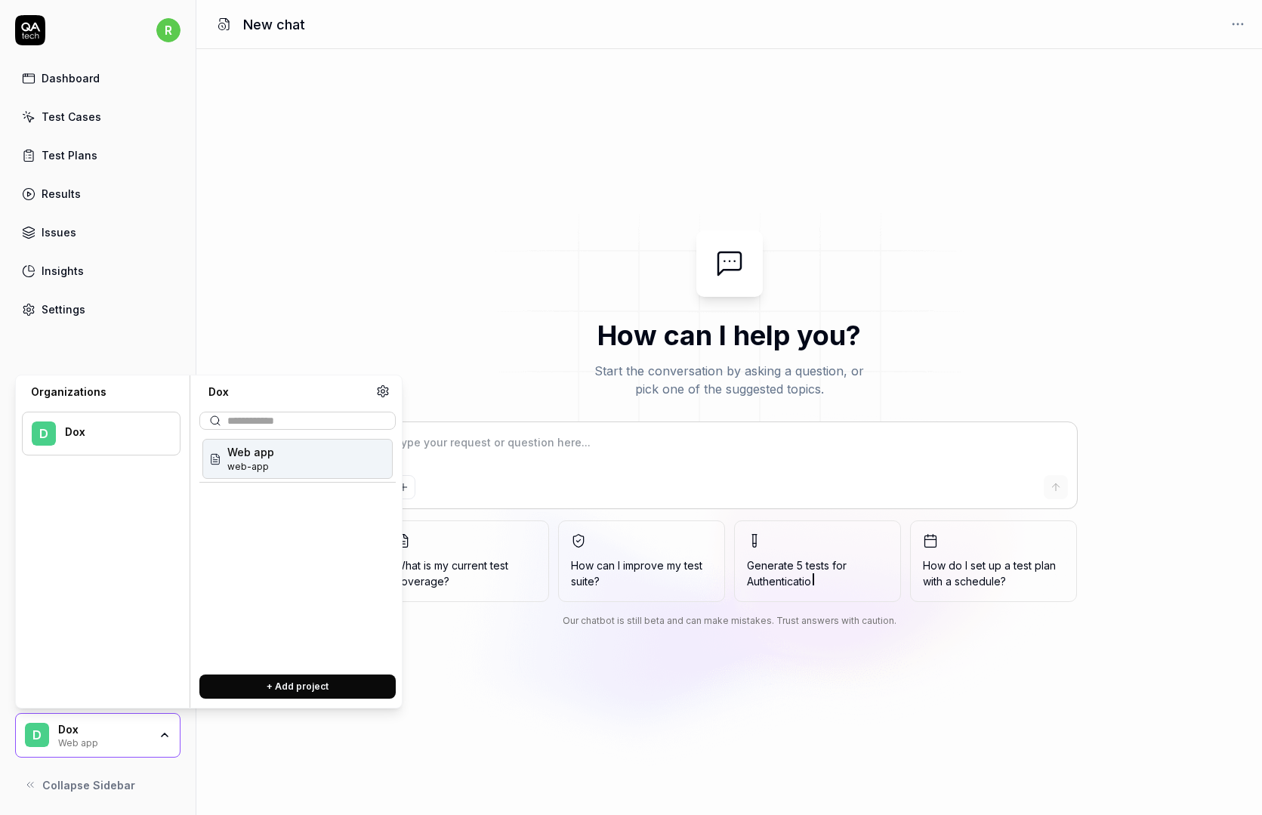
click at [266, 450] on span "Web app" at bounding box center [250, 452] width 47 height 16
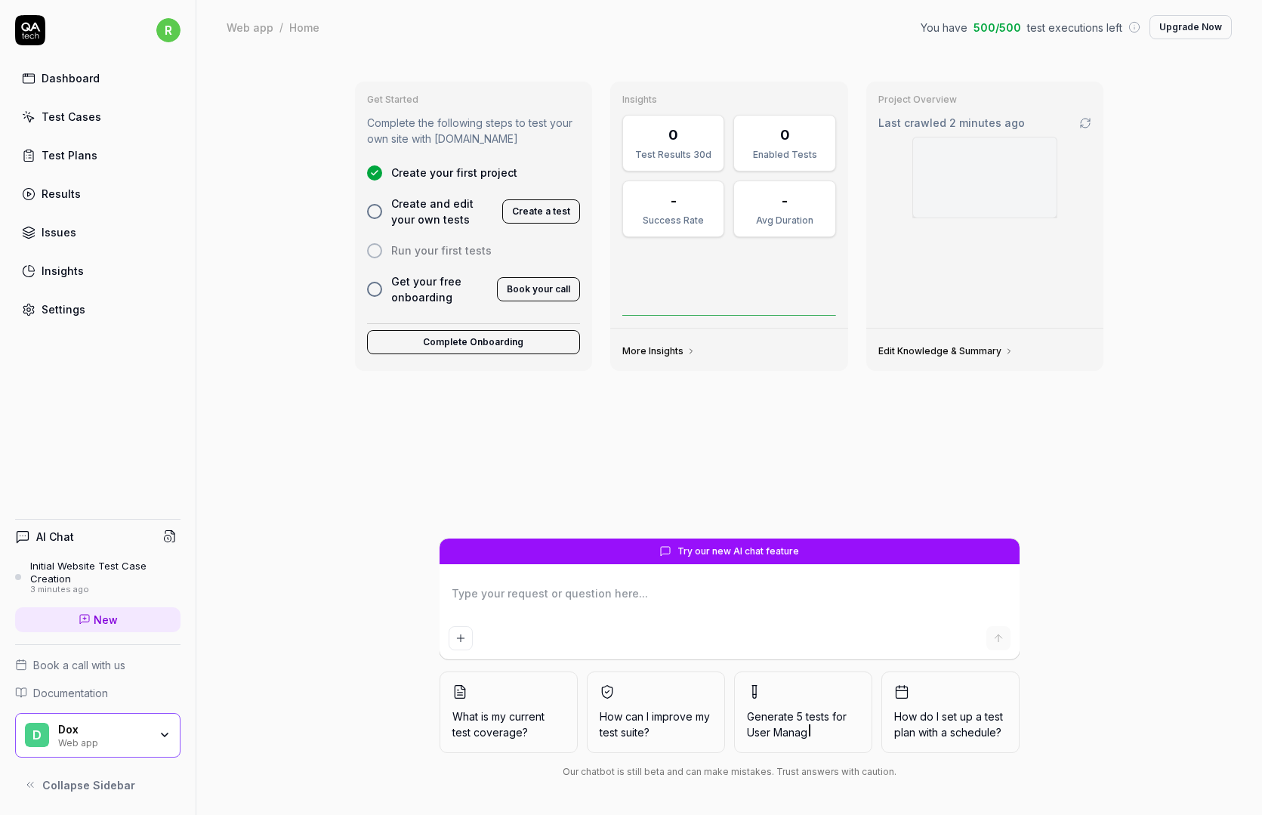
drag, startPoint x: 616, startPoint y: 607, endPoint x: 654, endPoint y: 607, distance: 37.8
click at [623, 607] on textarea at bounding box center [730, 601] width 562 height 38
click at [471, 345] on button "Complete Onboarding" at bounding box center [474, 342] width 214 height 24
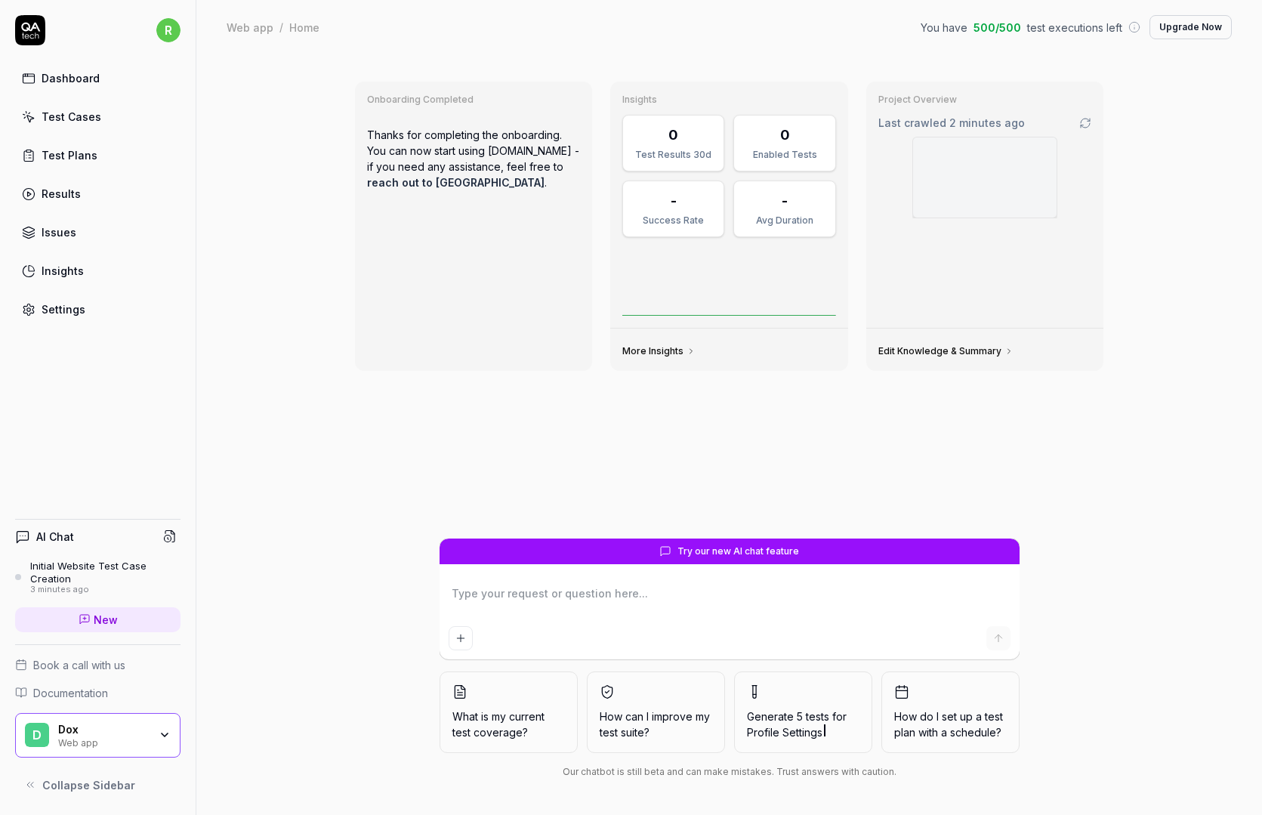
click at [680, 149] on div "Test Results 30d" at bounding box center [673, 155] width 82 height 14
click at [99, 103] on link "Test Cases" at bounding box center [97, 116] width 165 height 29
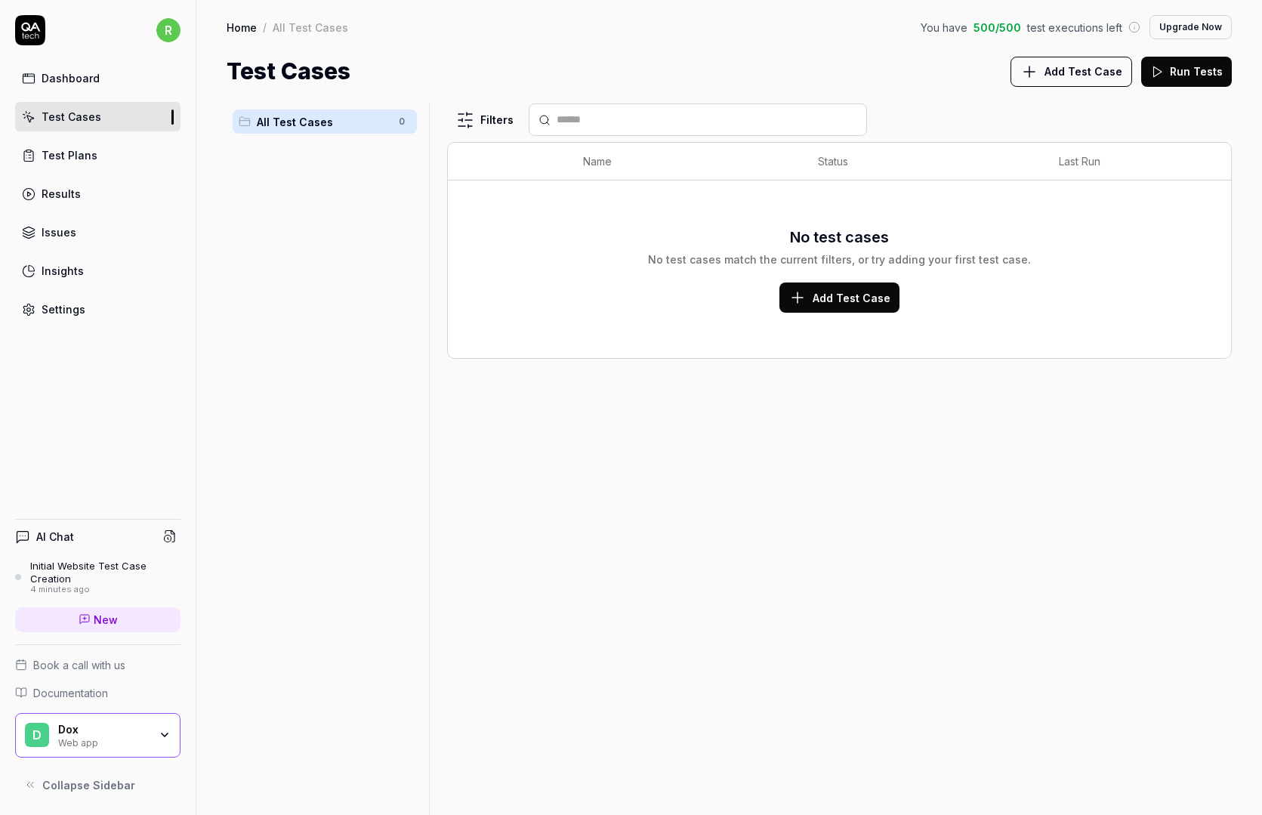
click at [102, 80] on link "Dashboard" at bounding box center [97, 77] width 165 height 29
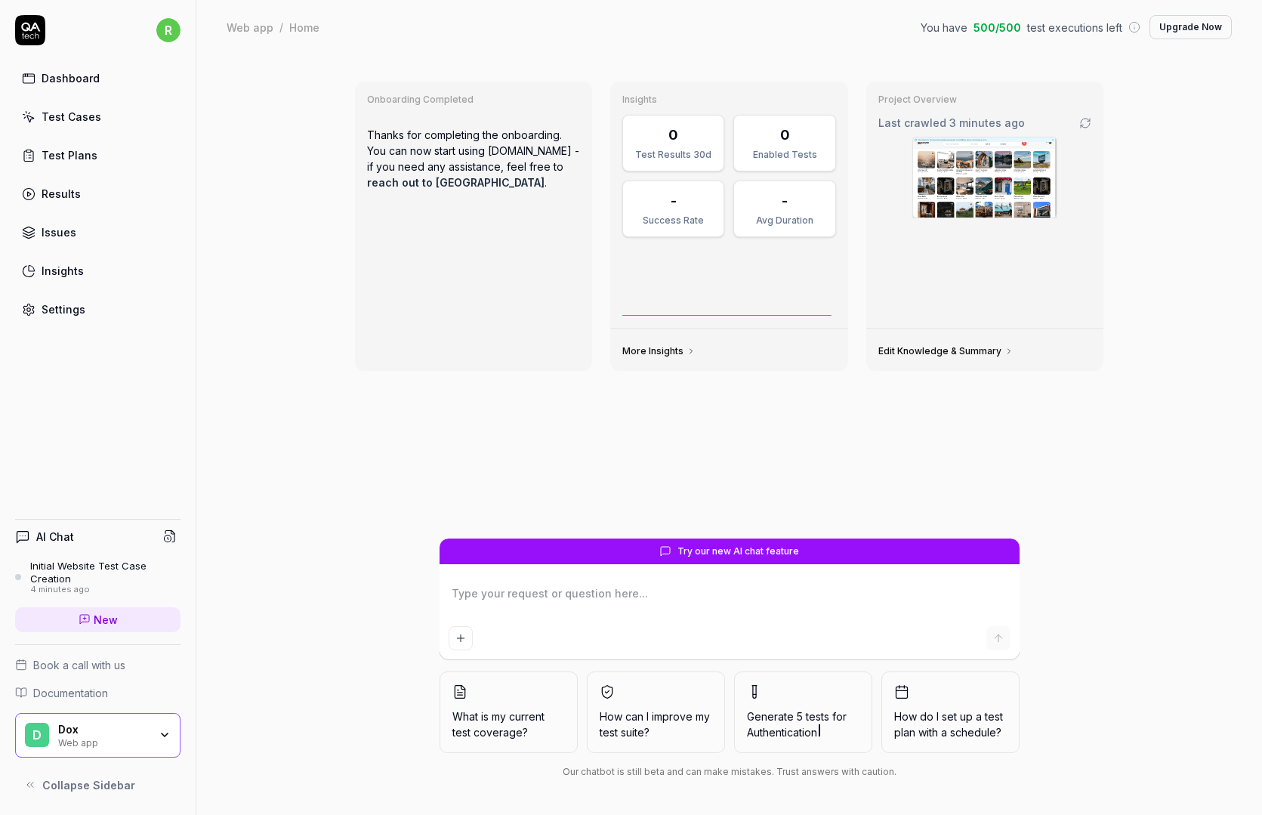
type textarea "*"
click at [94, 110] on div "Test Cases" at bounding box center [72, 117] width 60 height 16
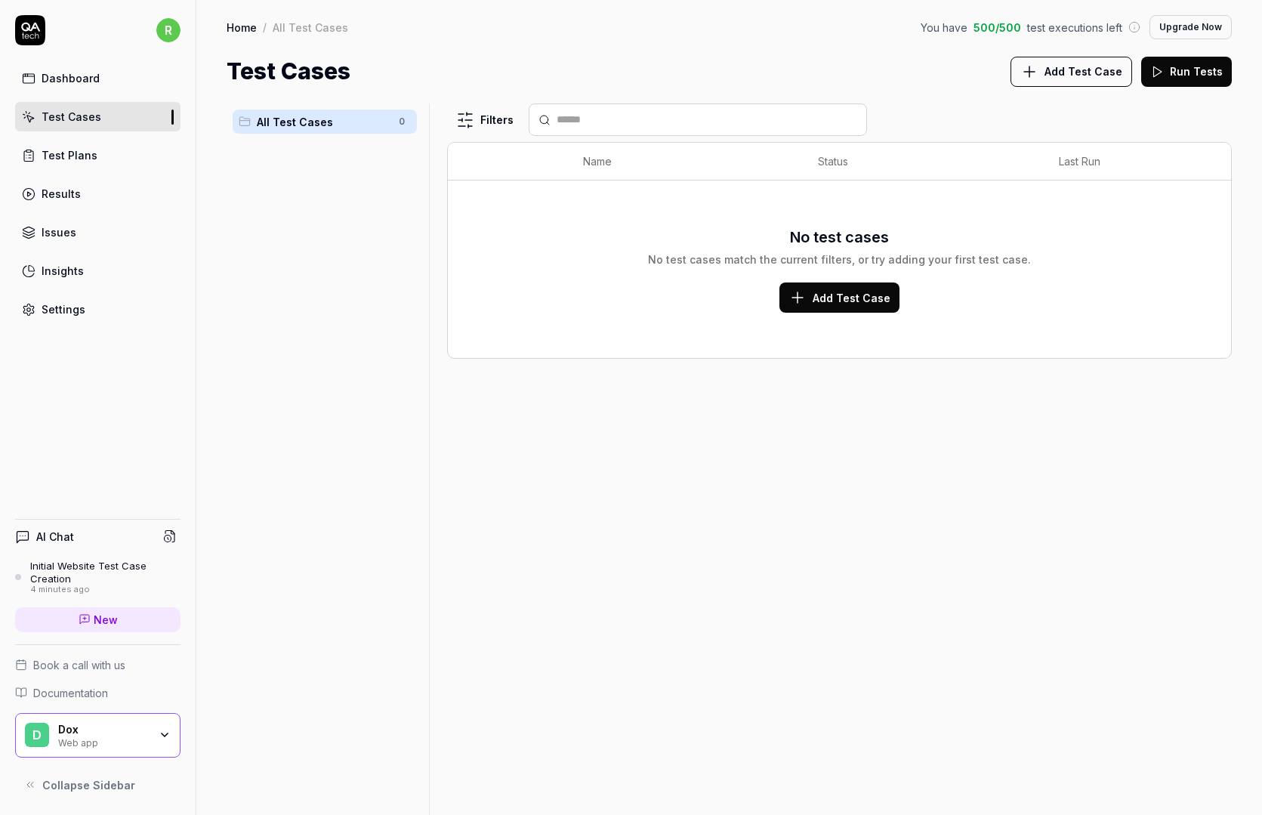
click at [843, 299] on span "Add Test Case" at bounding box center [852, 298] width 78 height 16
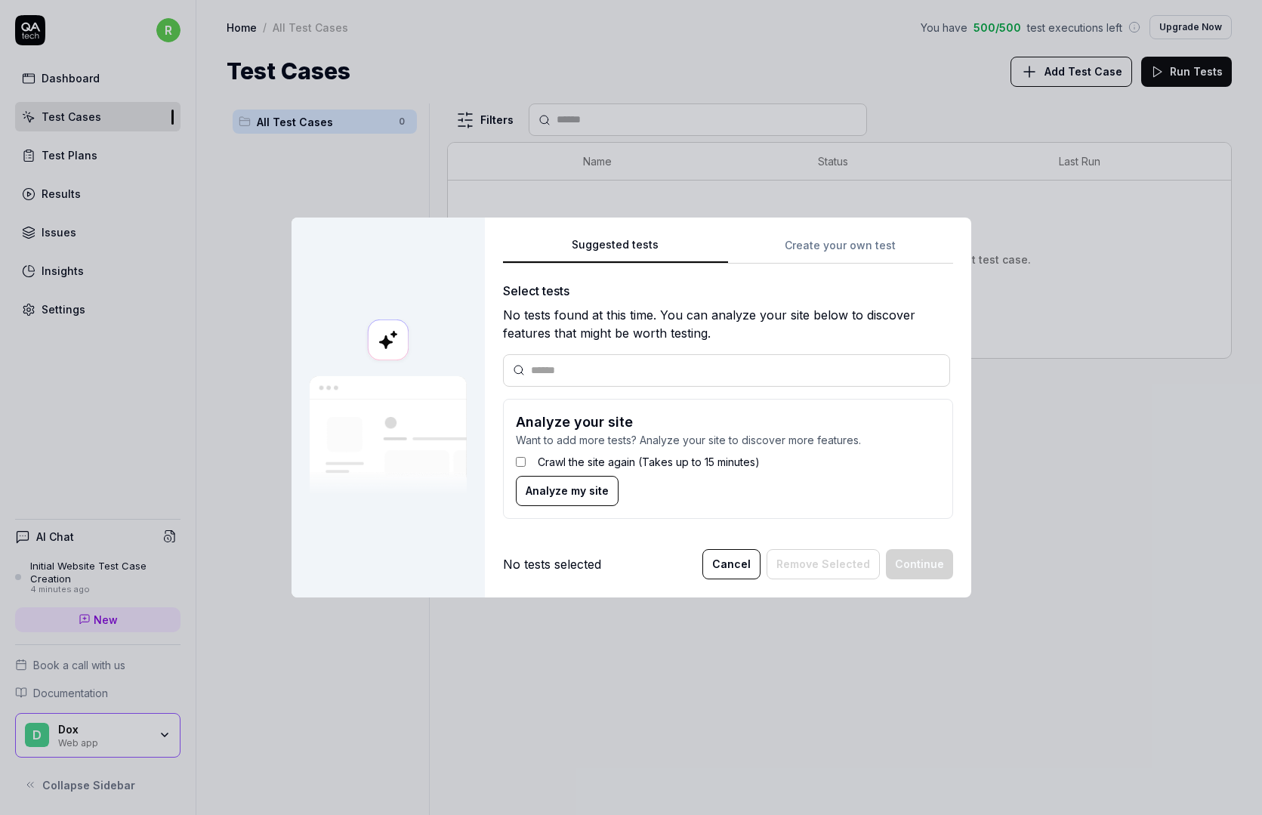
click at [595, 357] on div at bounding box center [726, 370] width 447 height 32
drag, startPoint x: 609, startPoint y: 368, endPoint x: 619, endPoint y: 353, distance: 17.6
click at [610, 368] on input "text" at bounding box center [735, 371] width 409 height 16
click at [822, 238] on div "Suggested tests Create your own test Select tests No tests found at this time. …" at bounding box center [728, 383] width 450 height 295
click at [630, 56] on div "Suggested tests Suggested tests Create your own test Select tests No tests foun…" at bounding box center [631, 407] width 1262 height 815
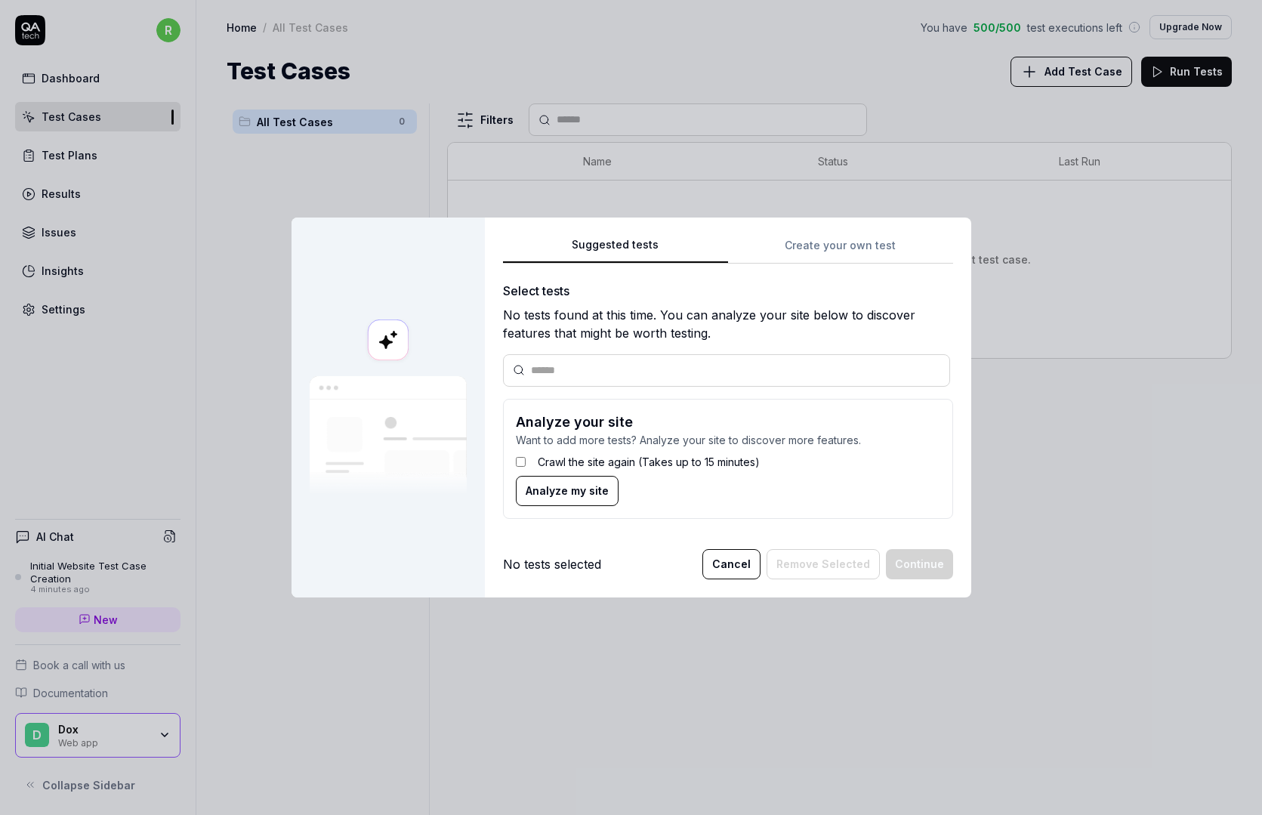
click at [551, 459] on label "Crawl the site again (Takes up to 15 minutes)" at bounding box center [649, 462] width 222 height 16
click at [551, 490] on span "Analyze my site" at bounding box center [567, 491] width 83 height 16
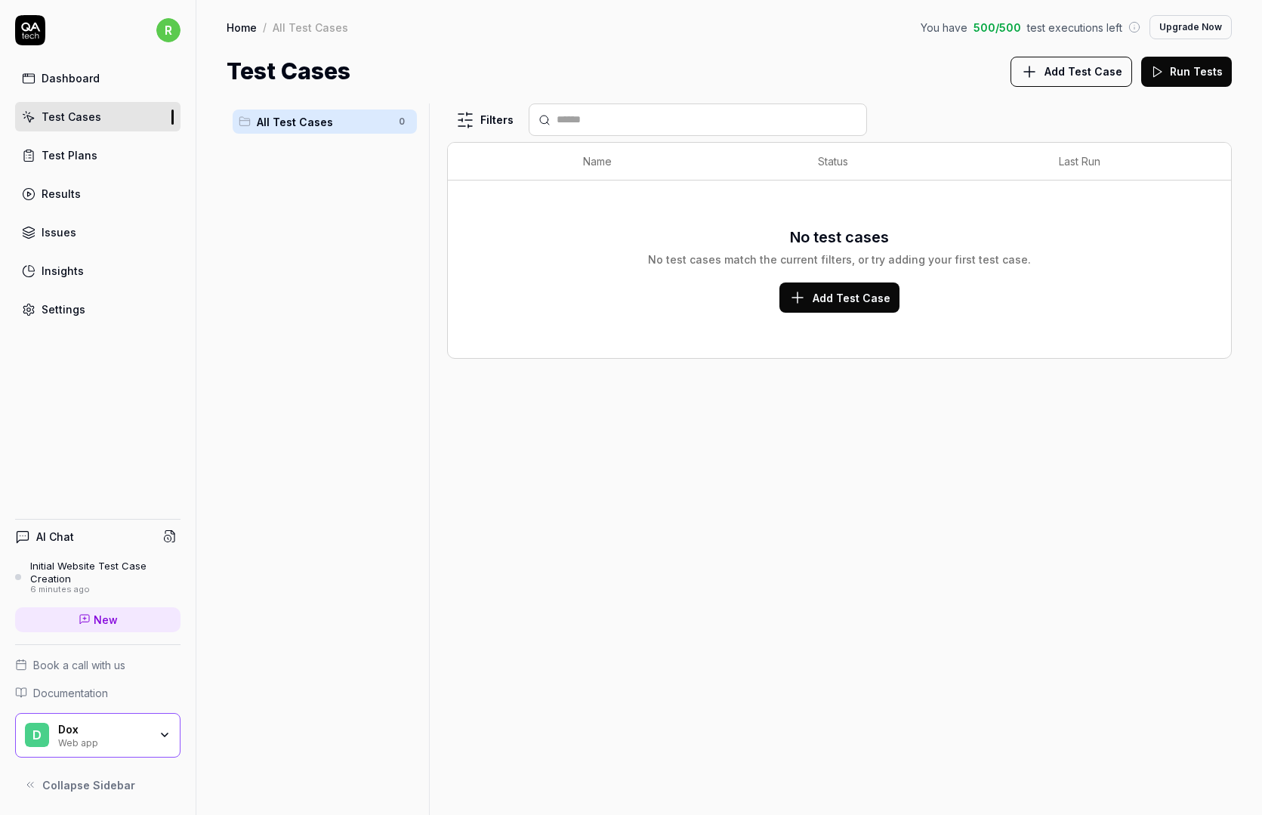
click at [117, 112] on link "Test Cases" at bounding box center [97, 116] width 165 height 29
click at [110, 153] on link "Test Plans" at bounding box center [97, 154] width 165 height 29
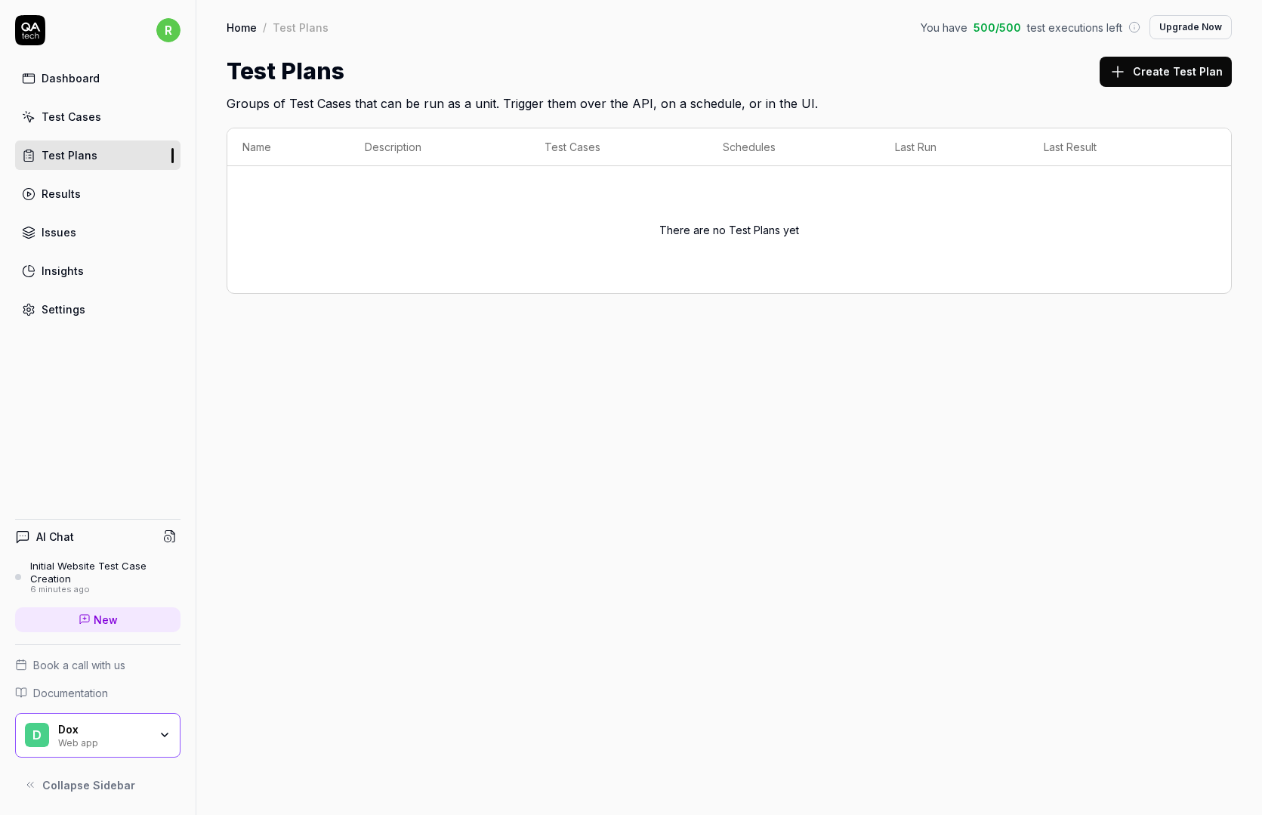
click at [110, 124] on link "Test Cases" at bounding box center [97, 116] width 165 height 29
